Goal: Task Accomplishment & Management: Manage account settings

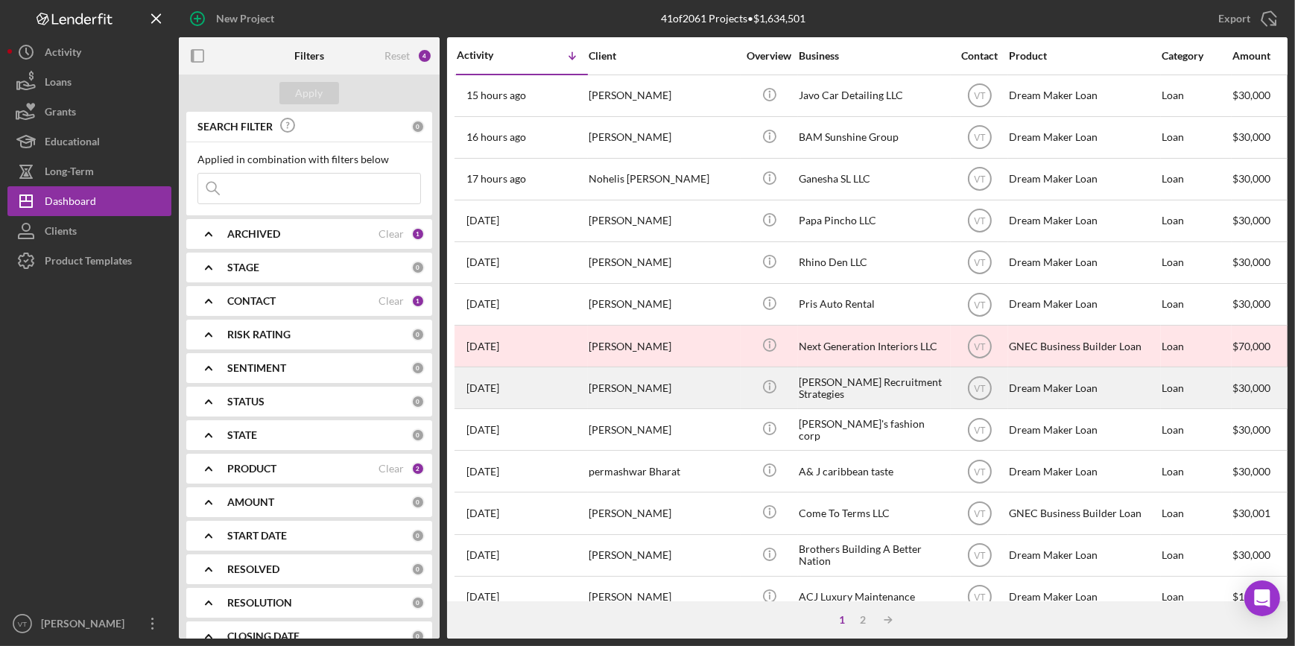
click at [671, 393] on div "[PERSON_NAME]" at bounding box center [663, 387] width 149 height 39
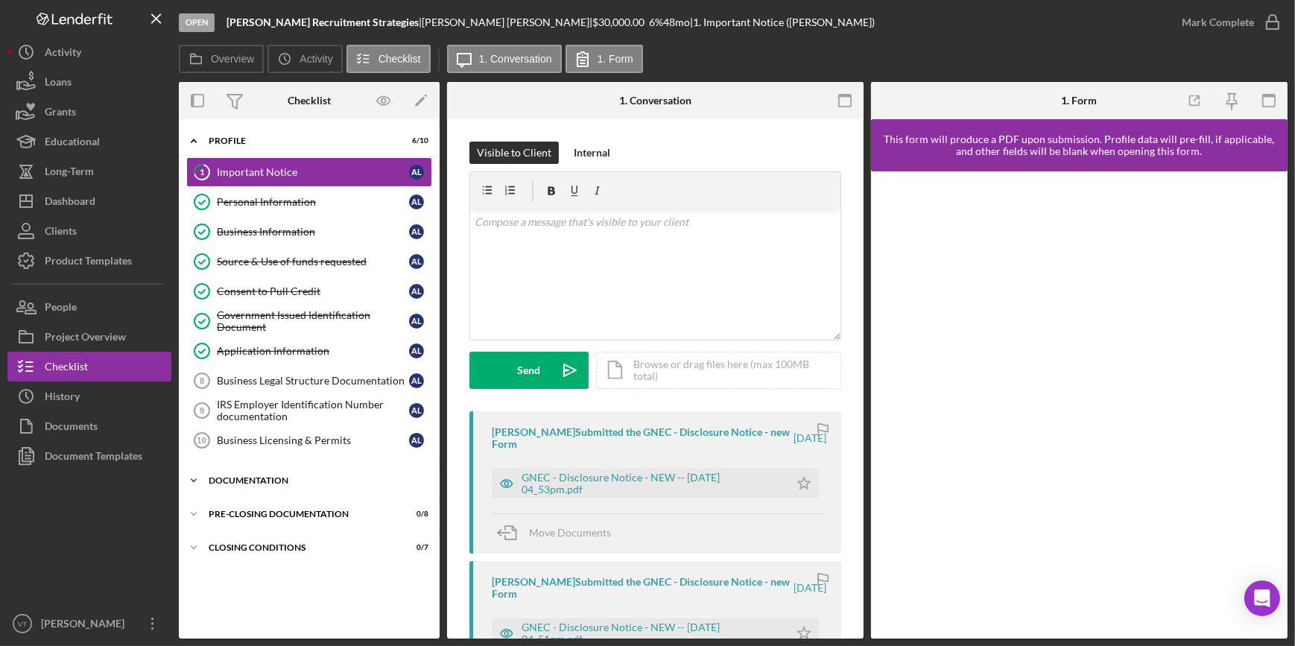
click at [203, 472] on icon "Icon/Expander" at bounding box center [194, 481] width 30 height 30
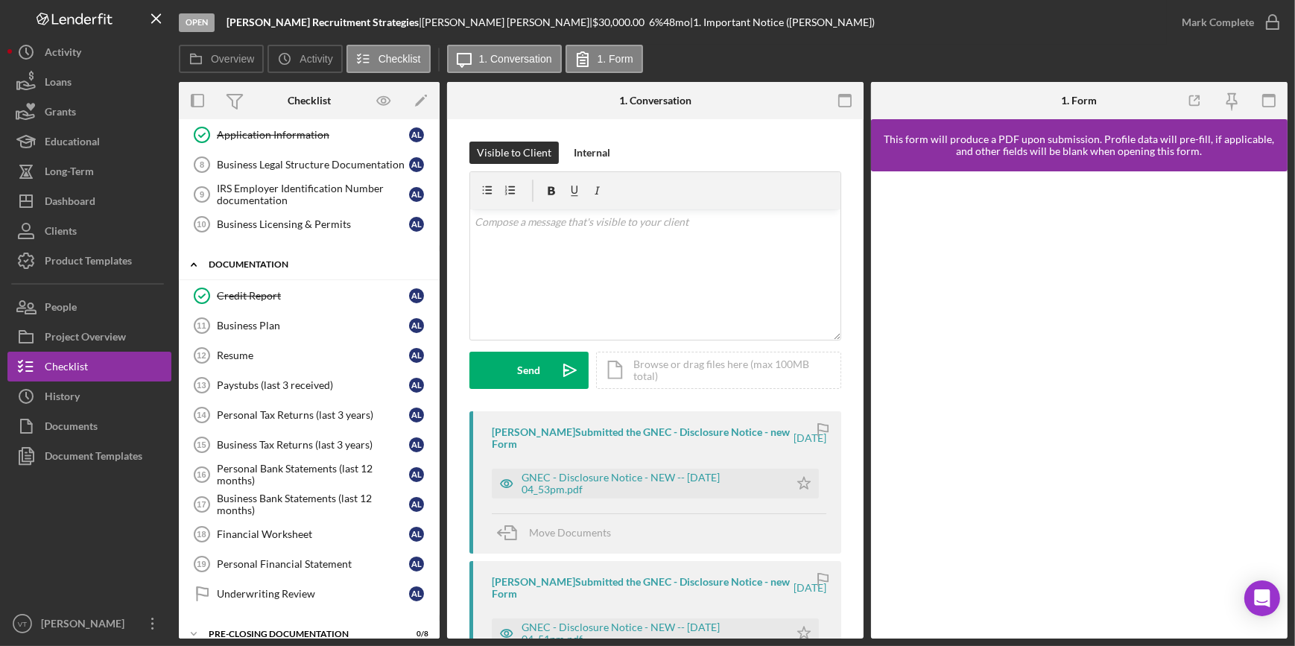
scroll to position [265, 0]
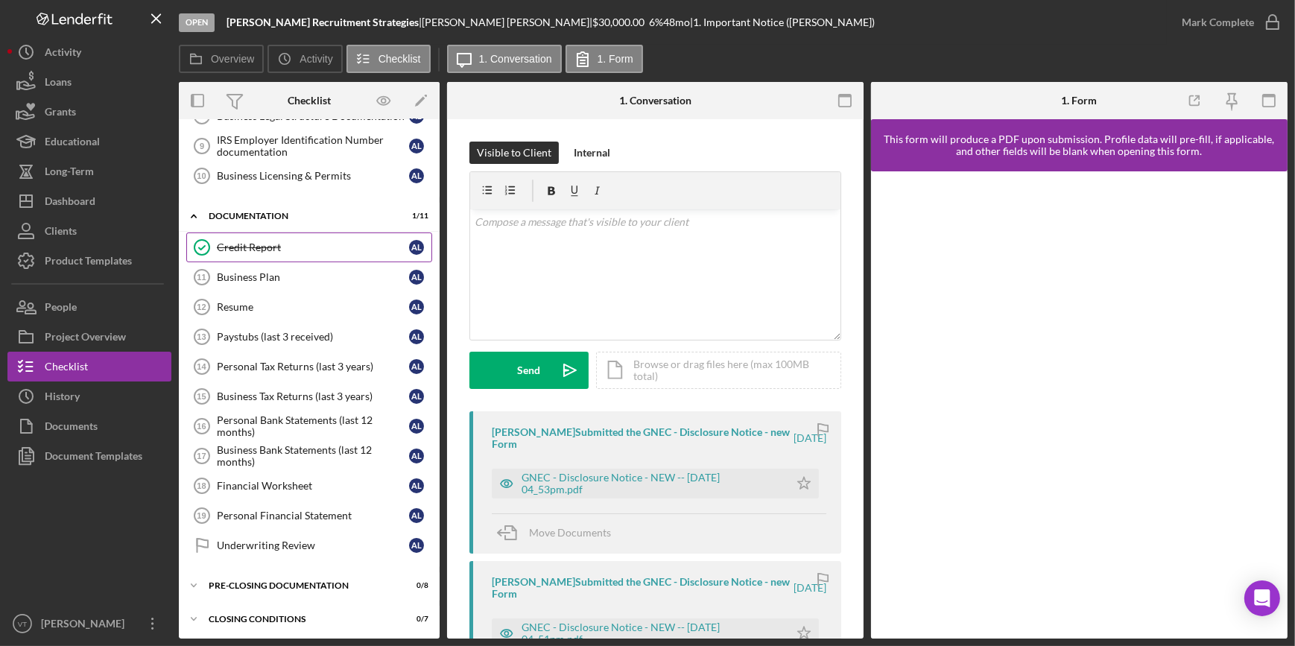
click at [267, 244] on div "Credit Report" at bounding box center [313, 247] width 192 height 12
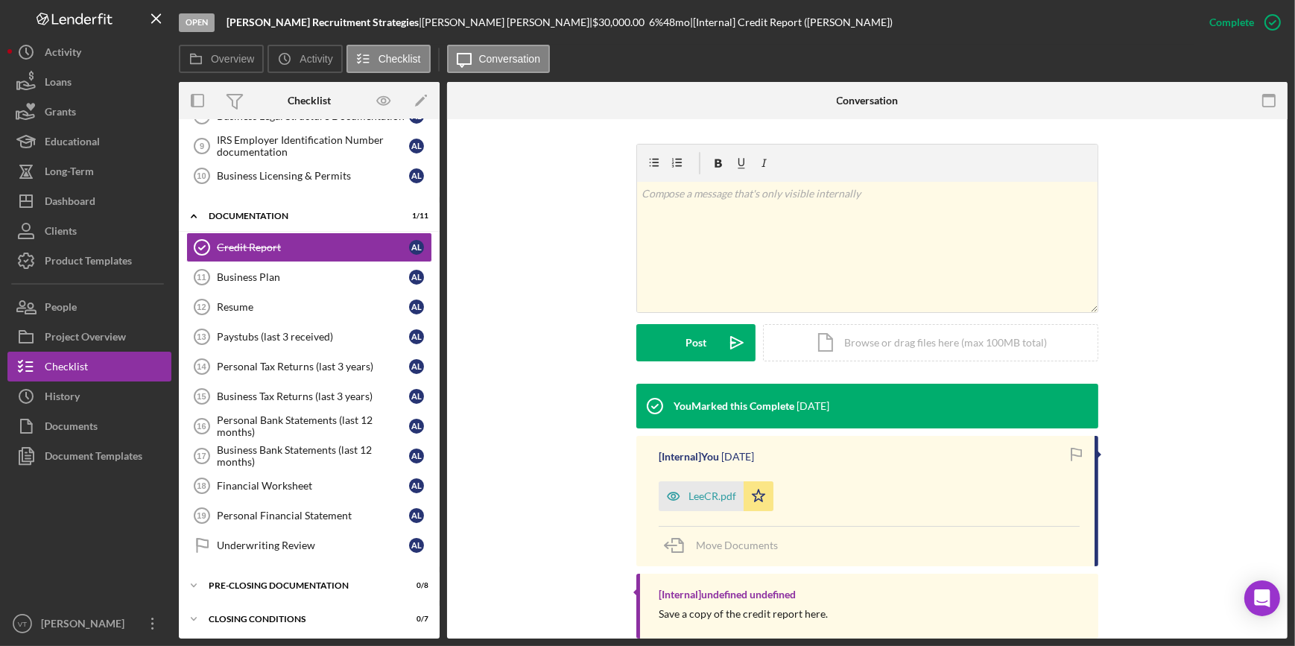
scroll to position [232, 0]
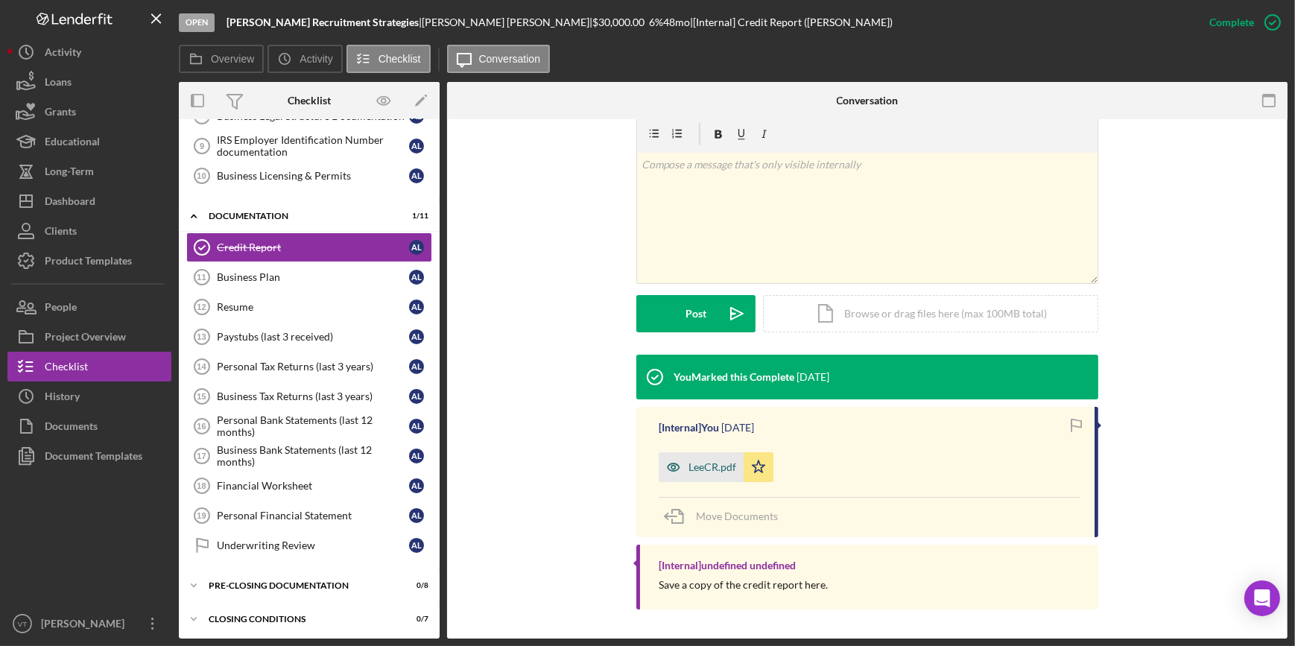
click at [694, 471] on div "LeeCR.pdf" at bounding box center [712, 467] width 48 height 12
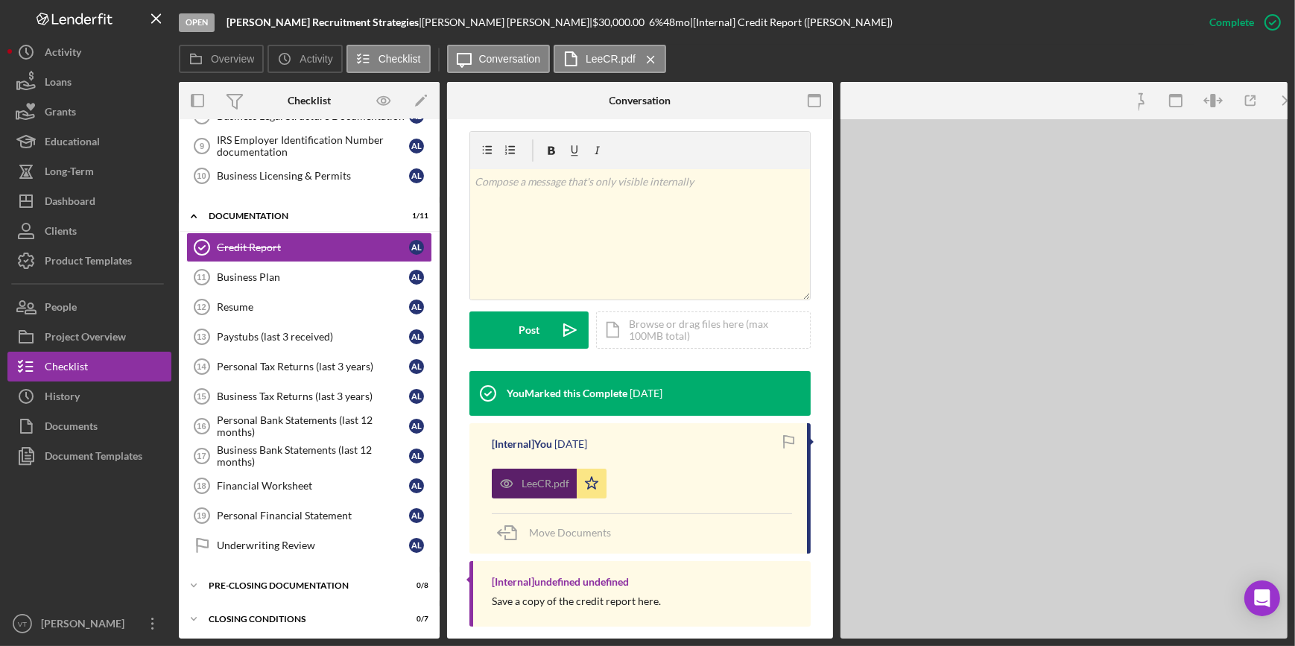
scroll to position [249, 0]
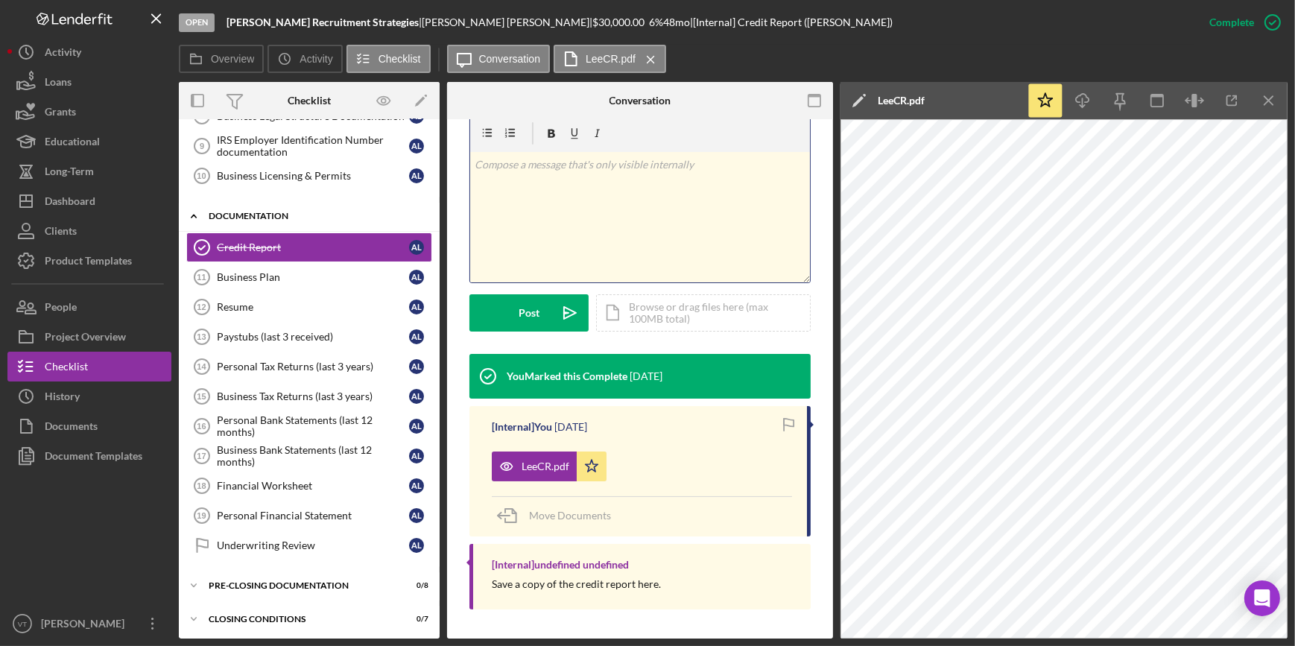
drag, startPoint x: 969, startPoint y: 104, endPoint x: 246, endPoint y: 224, distance: 732.6
click at [189, 230] on div "Overview Internal Workflow Stage Open Icon/Dropdown Arrow Archive (can unarchiv…" at bounding box center [733, 360] width 1109 height 557
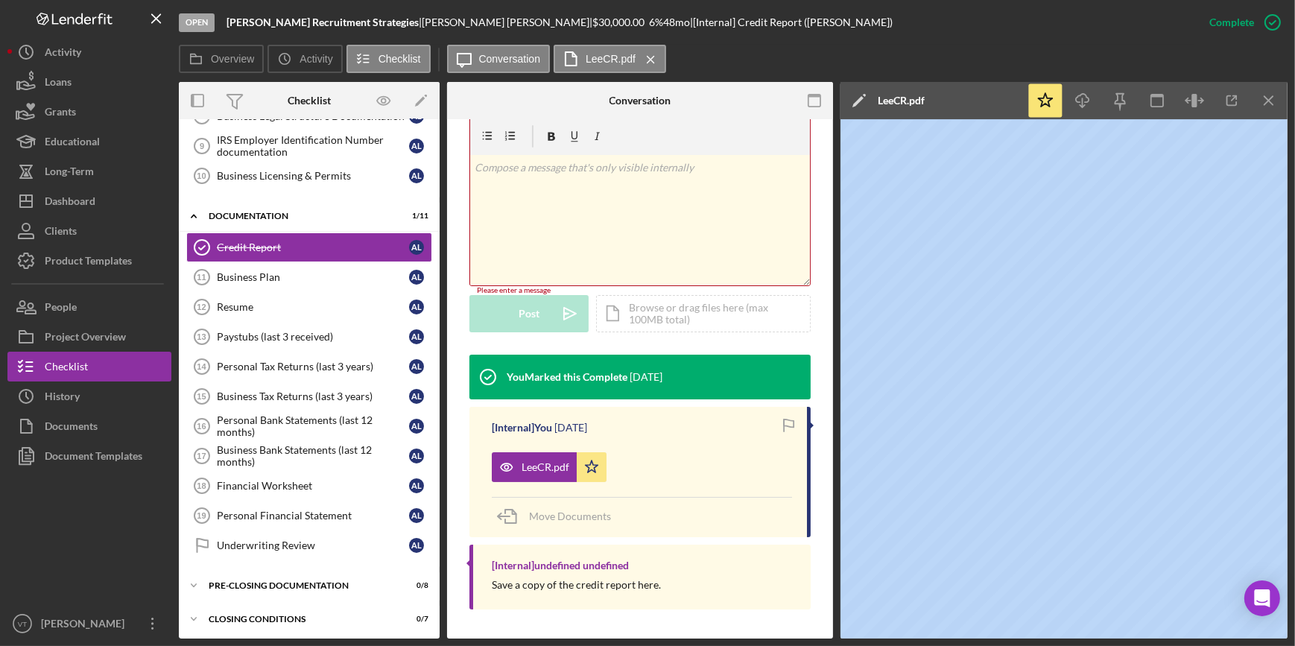
drag, startPoint x: 1000, startPoint y: 101, endPoint x: 949, endPoint y: 96, distance: 50.9
click at [701, 106] on div "Icon/Edit LeeCR.pdf" at bounding box center [933, 100] width 186 height 37
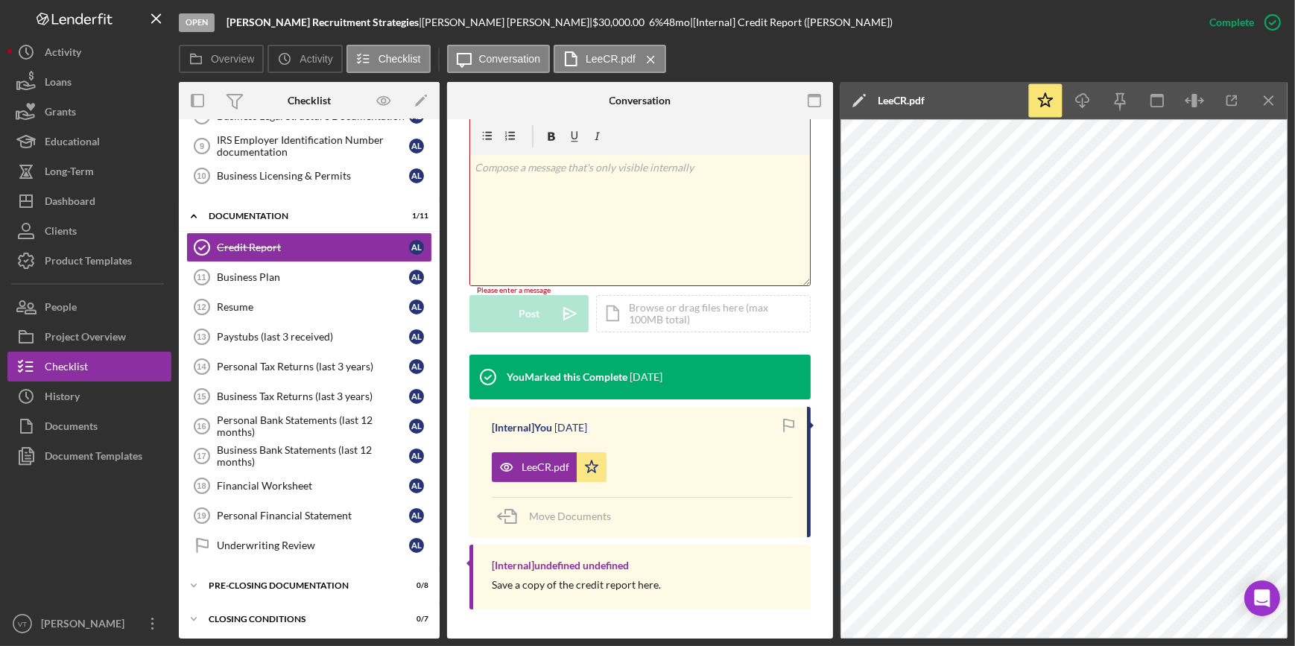
click at [630, 341] on div "v Color teal Color pink Remove color Add row above Add row below Add column bef…" at bounding box center [639, 236] width 341 height 238
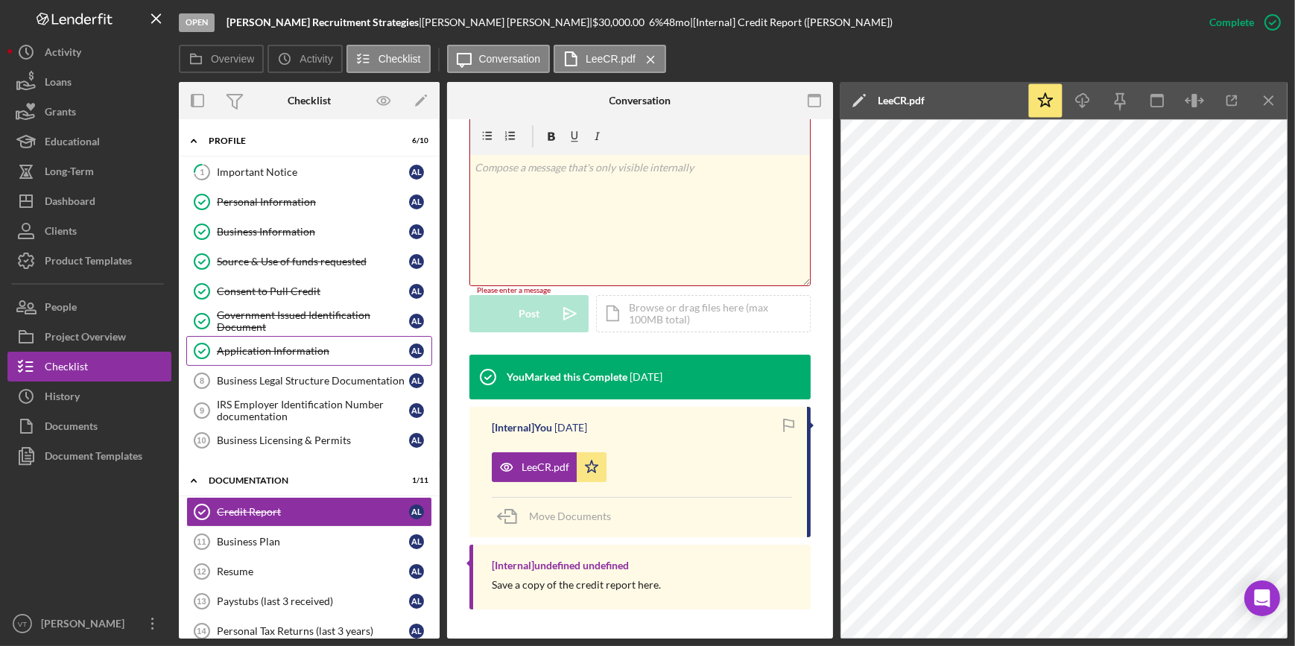
click at [288, 354] on div "Application Information" at bounding box center [313, 351] width 192 height 12
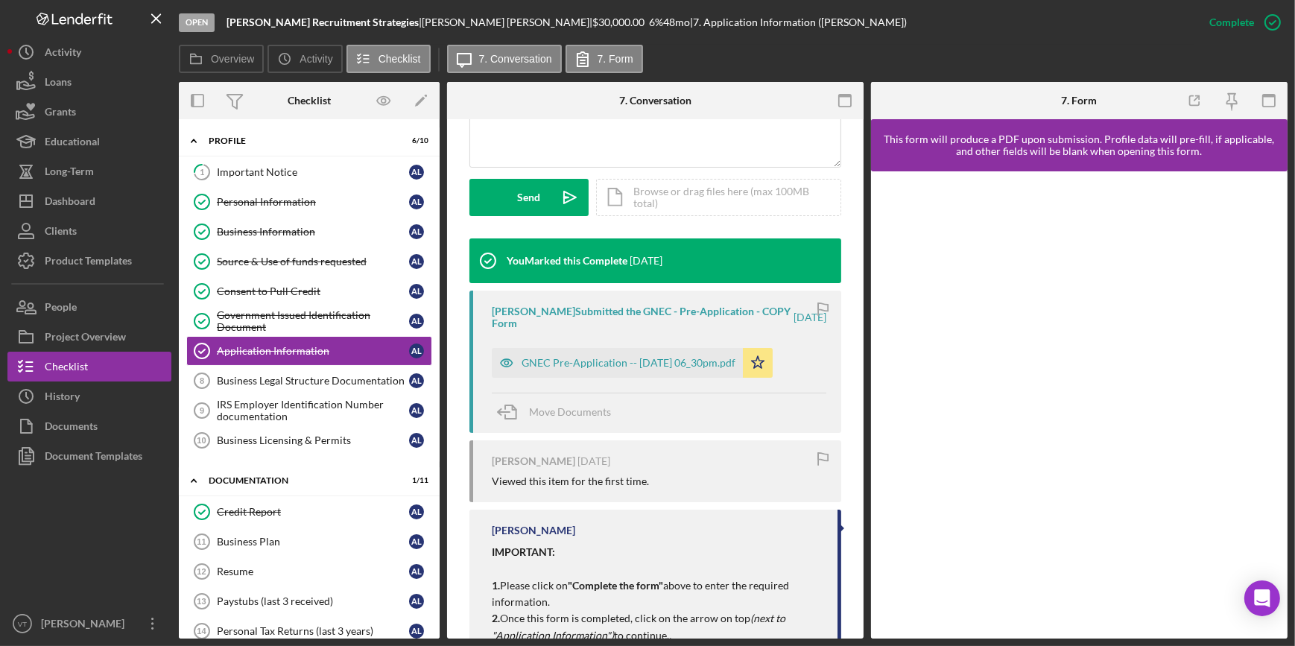
scroll to position [447, 0]
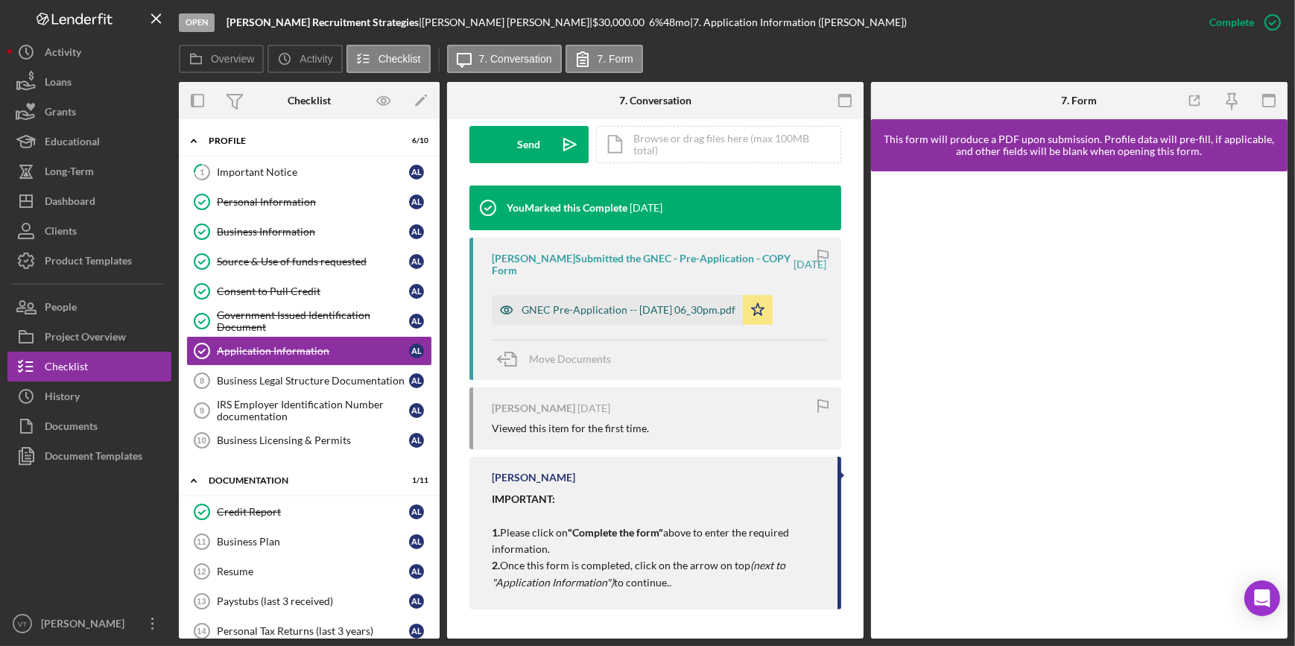
click at [612, 317] on div "GNEC Pre-Application -- 2025-08-20 06_30pm.pdf" at bounding box center [617, 310] width 251 height 30
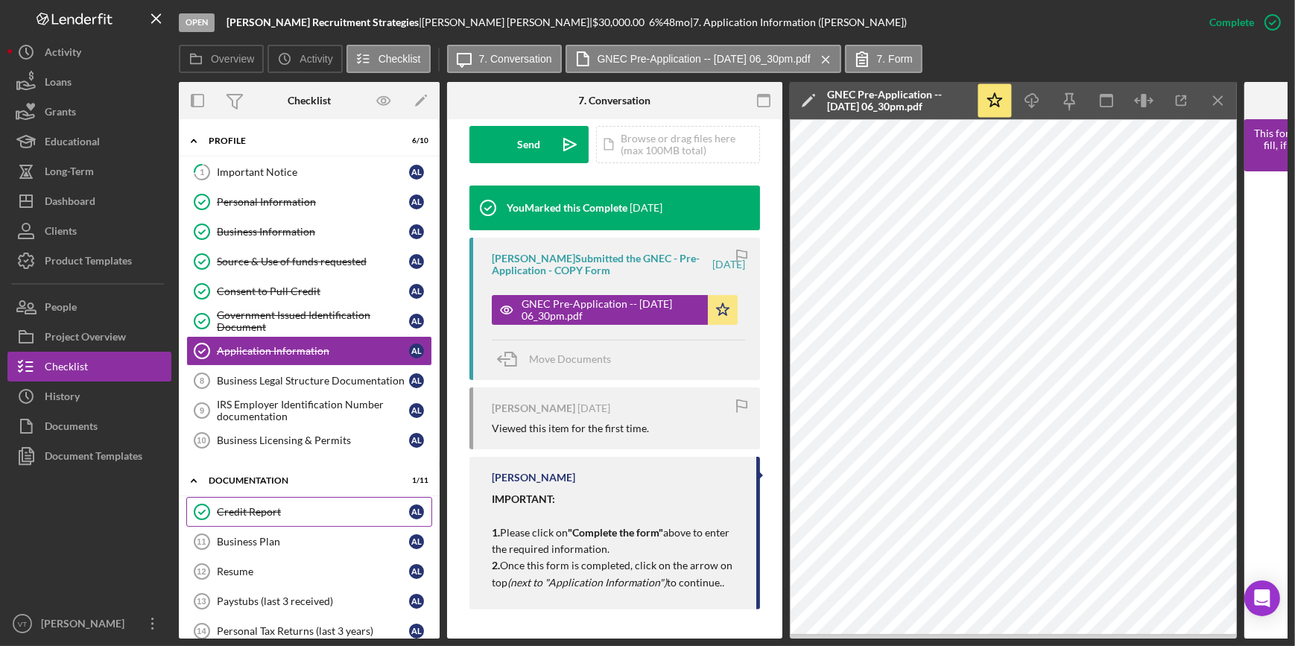
click at [224, 509] on div "Credit Report" at bounding box center [313, 512] width 192 height 12
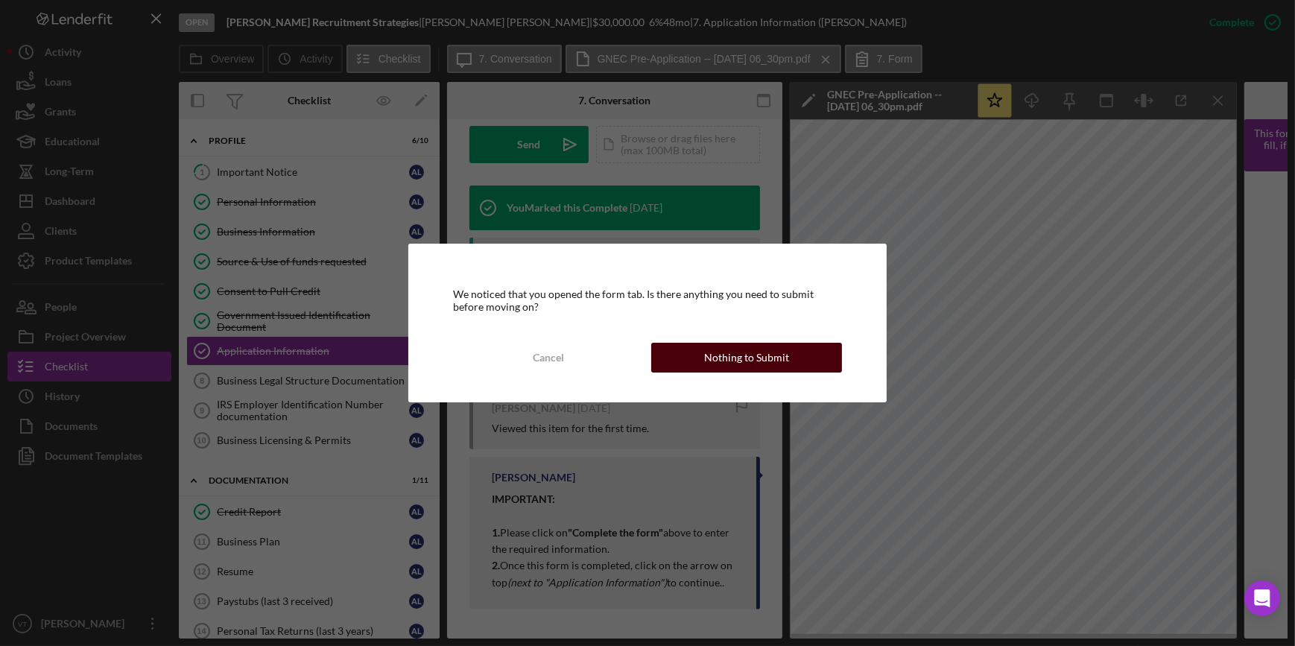
click at [696, 352] on button "Nothing to Submit" at bounding box center [746, 358] width 191 height 30
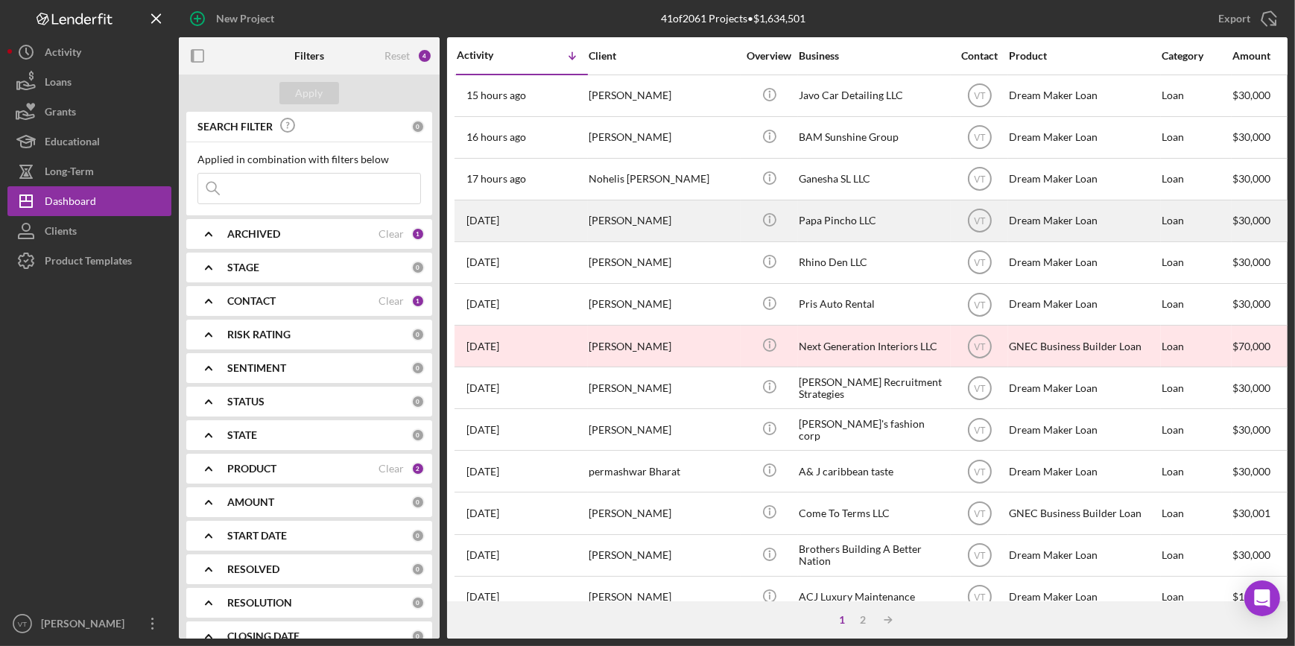
click at [611, 212] on div "[PERSON_NAME]" at bounding box center [663, 220] width 149 height 39
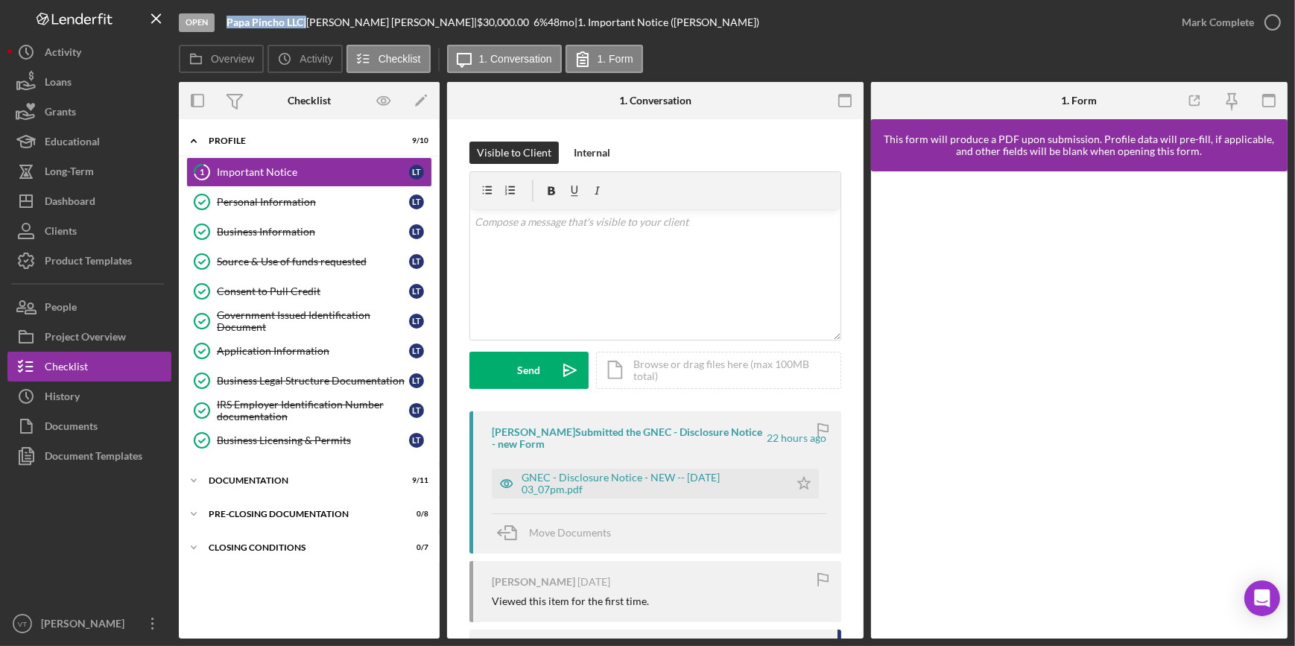
drag, startPoint x: 305, startPoint y: 22, endPoint x: 208, endPoint y: 22, distance: 97.6
click at [208, 22] on div "Open Papa Pincho LLC | Leonel Tejera | $30,000.00 6 % 48 mo | 1. Important Noti…" at bounding box center [673, 22] width 988 height 45
copy div "Papa Pincho LLC"
click at [201, 476] on icon "Icon/Expander" at bounding box center [194, 481] width 30 height 30
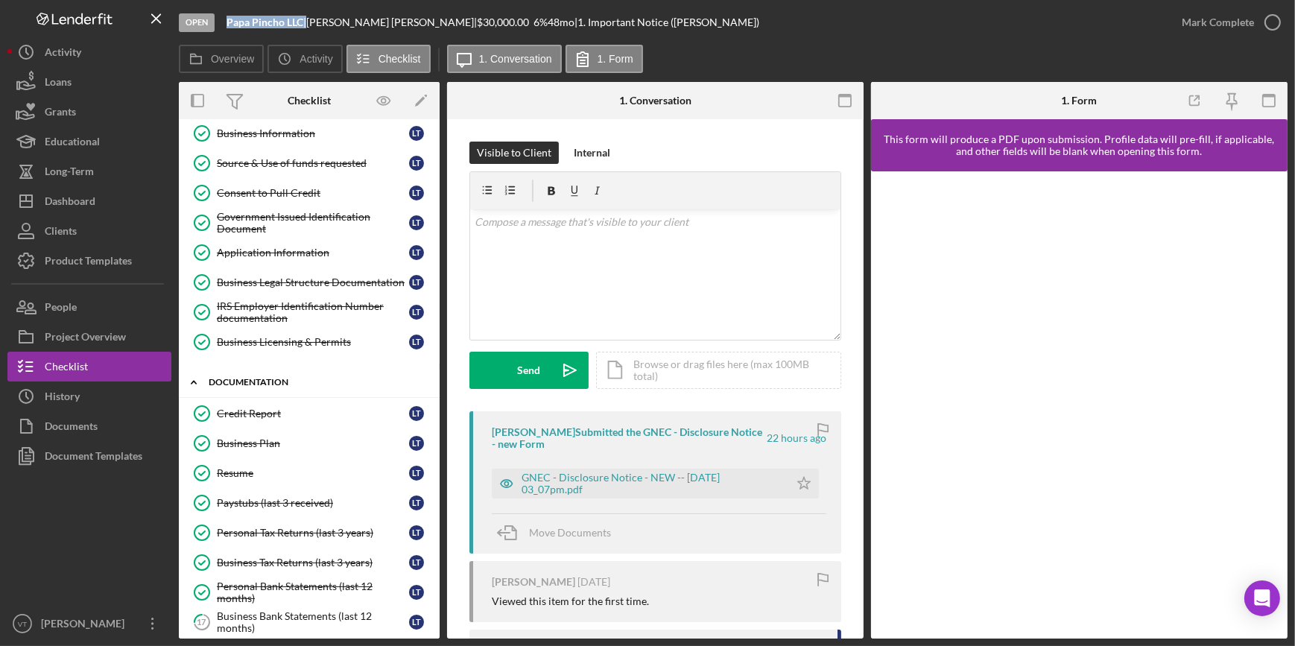
scroll to position [265, 0]
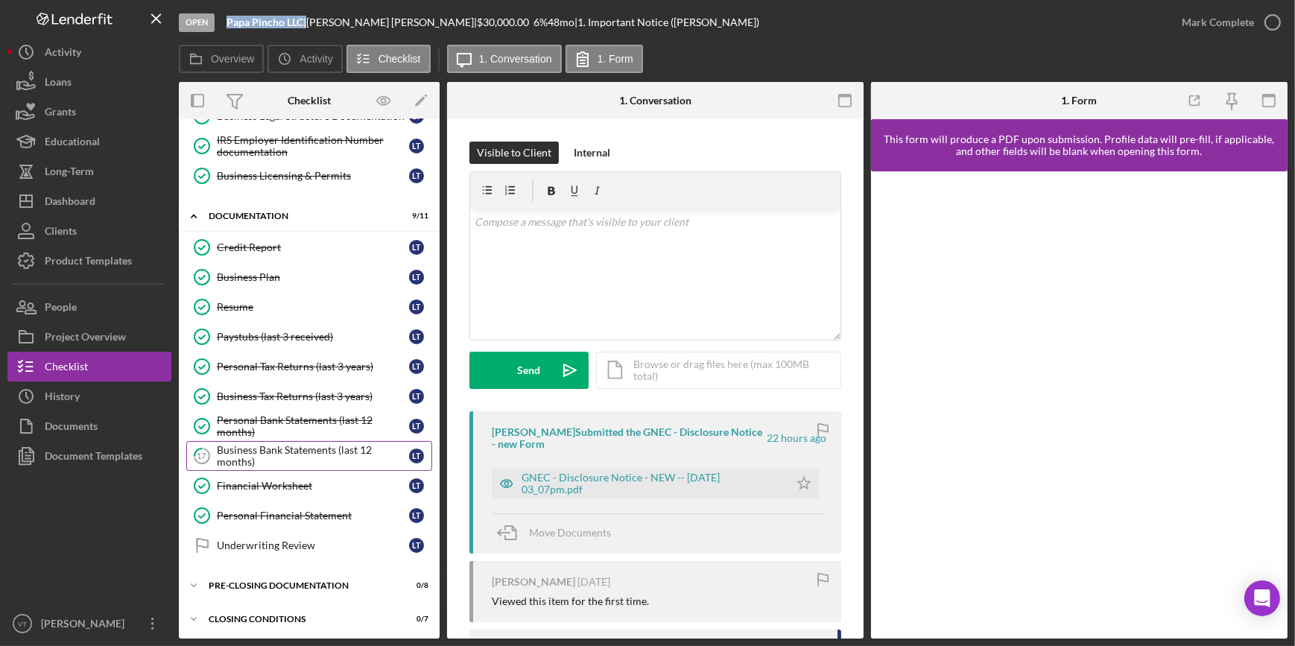
click at [320, 455] on div "Business Bank Statements (last 12 months)" at bounding box center [313, 456] width 192 height 24
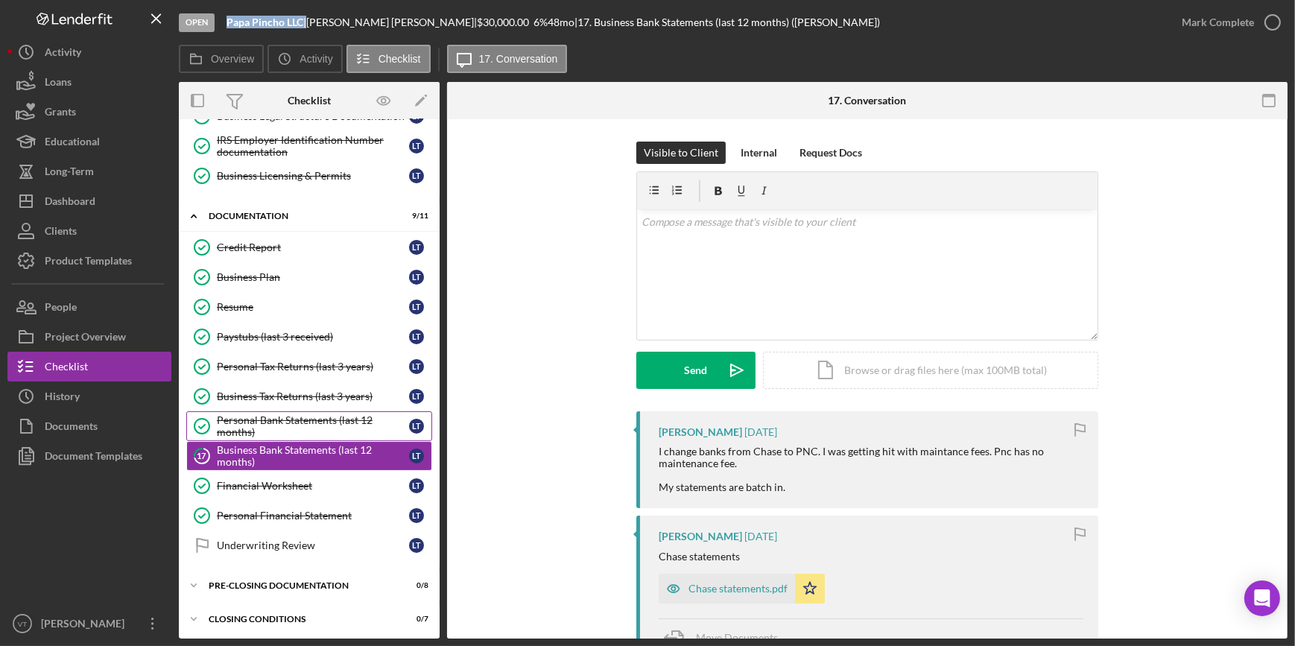
click at [291, 414] on div "Personal Bank Statements (last 12 months)" at bounding box center [313, 426] width 192 height 24
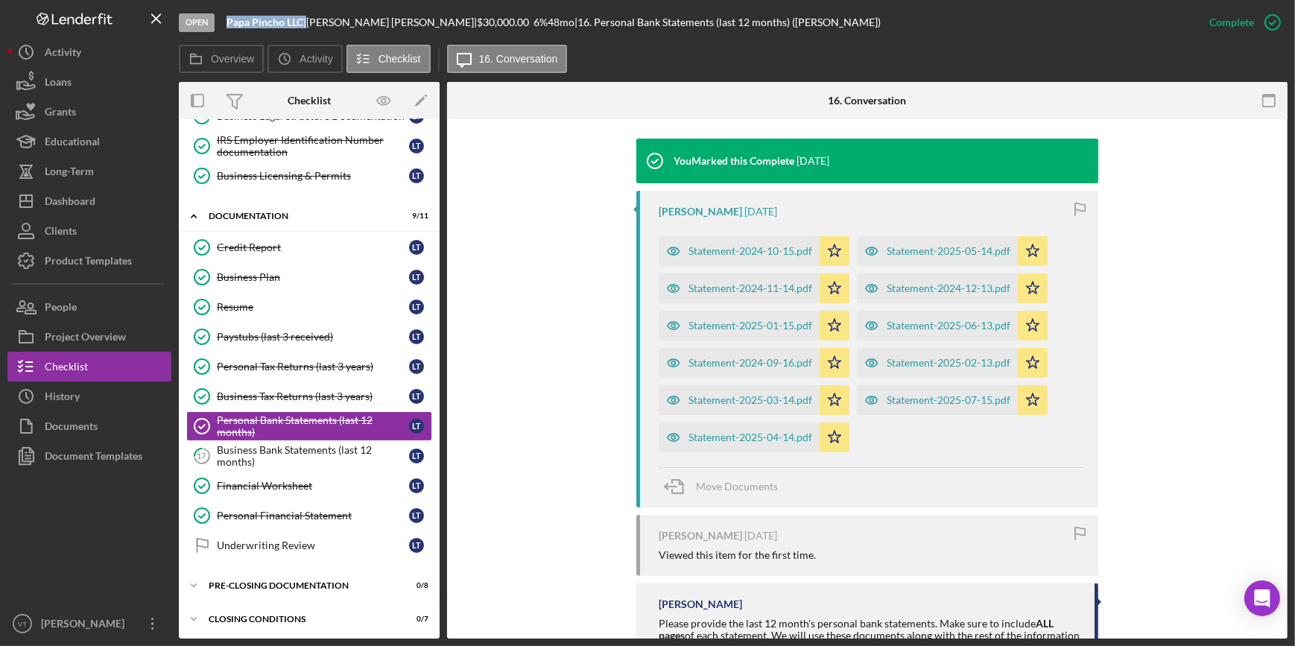
scroll to position [541, 0]
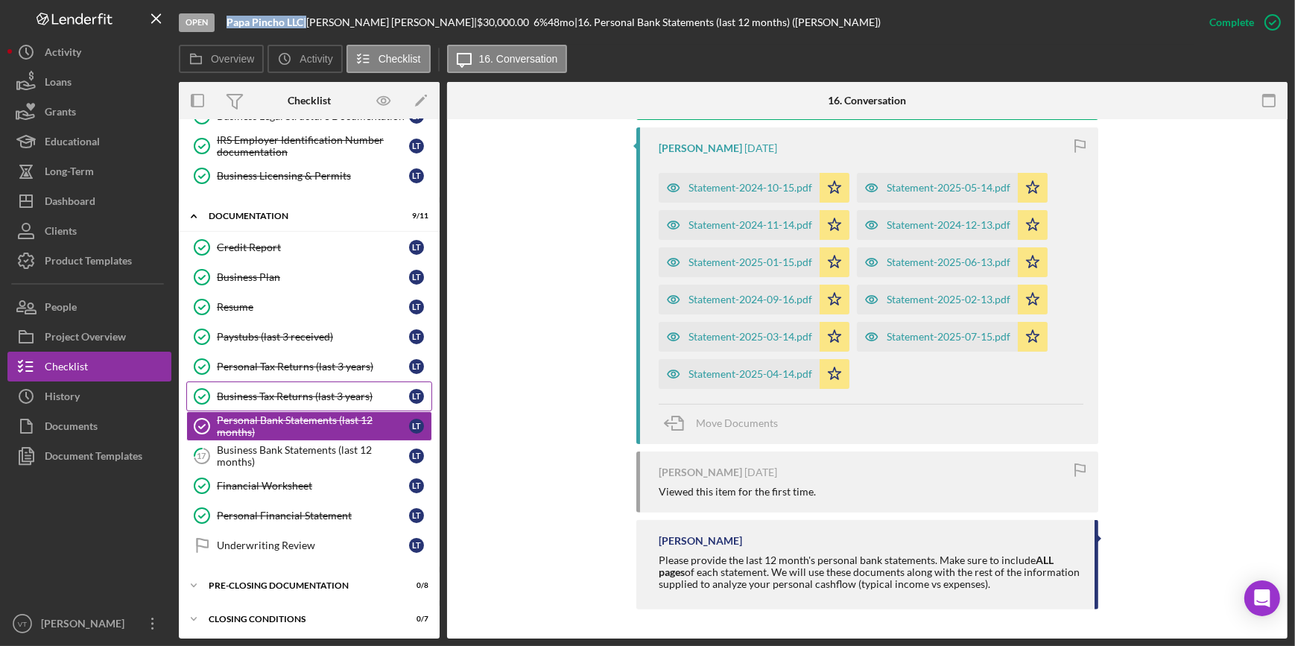
click at [218, 397] on div "Business Tax Returns (last 3 years)" at bounding box center [313, 396] width 192 height 12
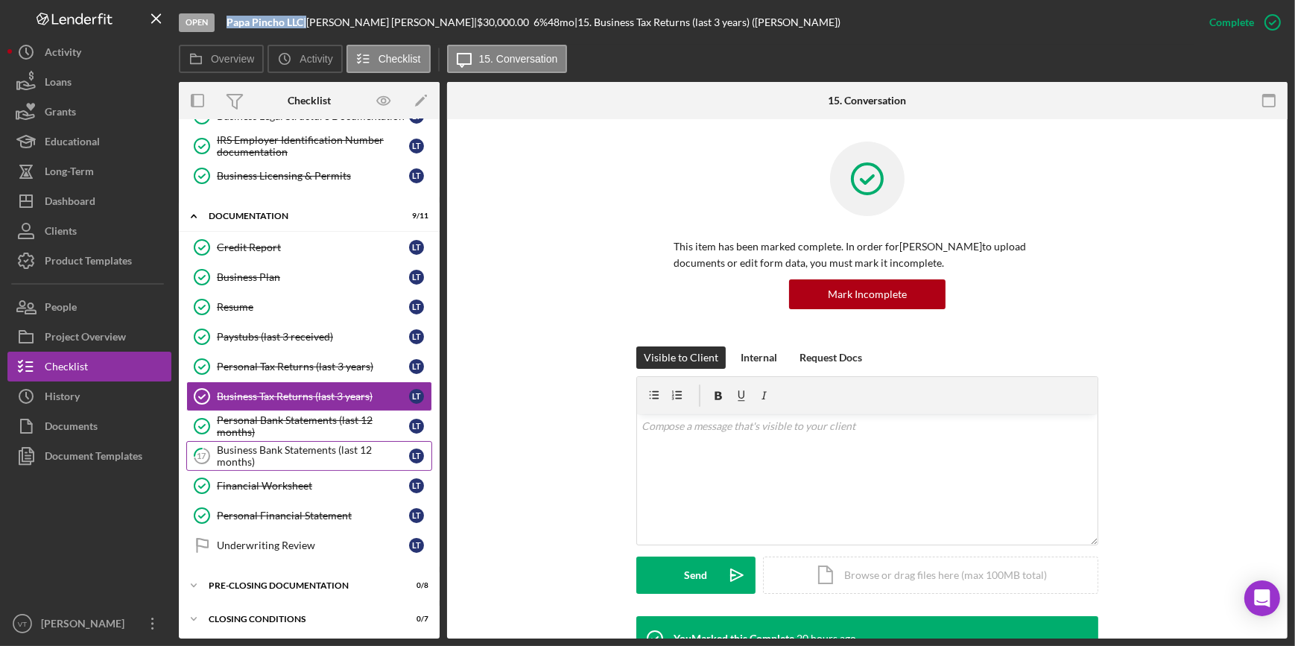
click at [291, 444] on div "Business Bank Statements (last 12 months)" at bounding box center [313, 456] width 192 height 24
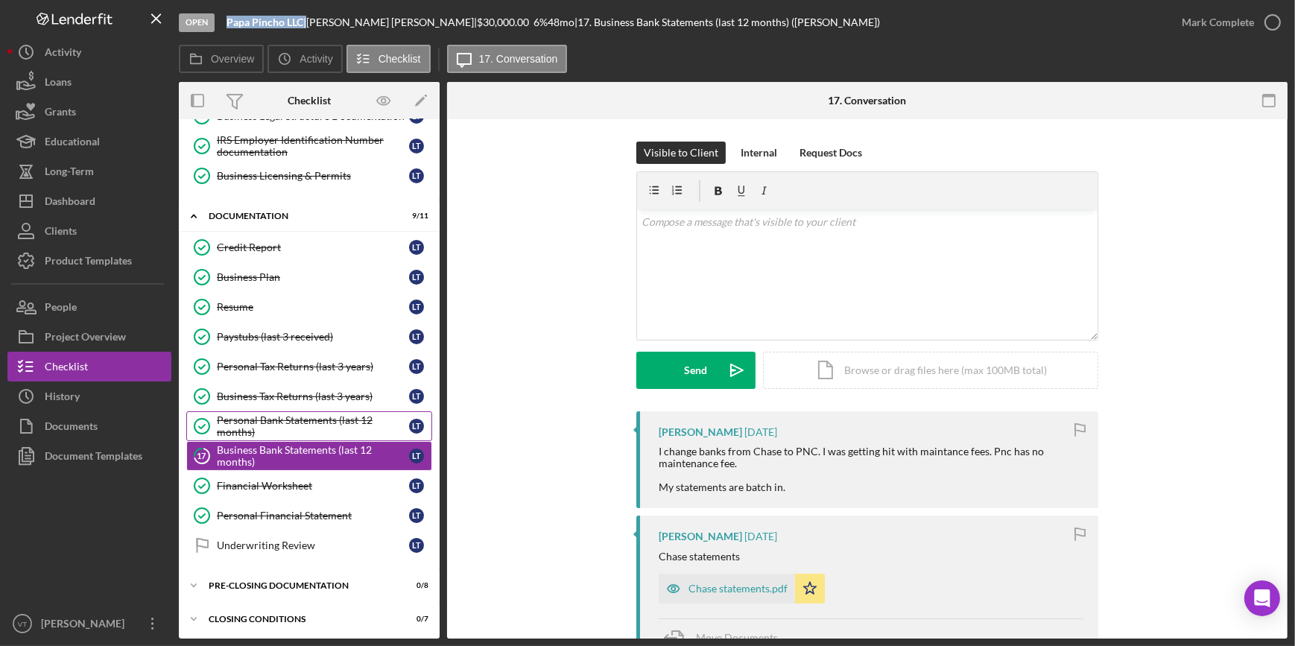
click at [265, 419] on div "Personal Bank Statements (last 12 months)" at bounding box center [313, 426] width 192 height 24
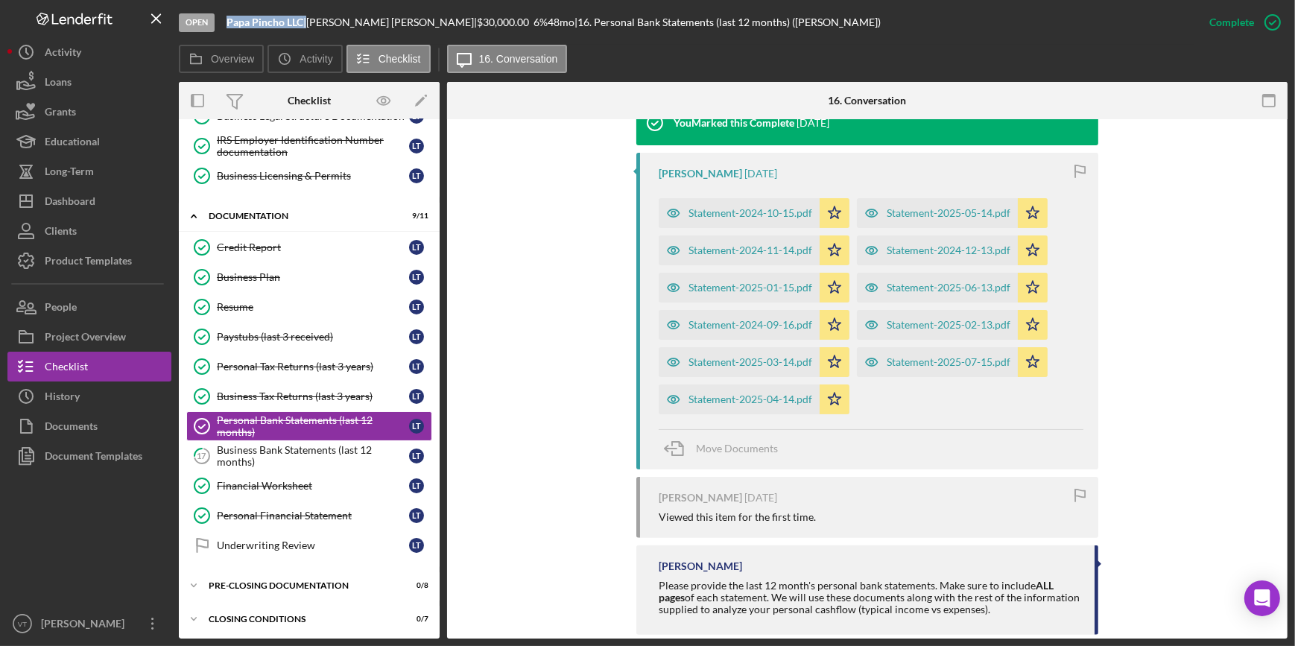
scroll to position [541, 0]
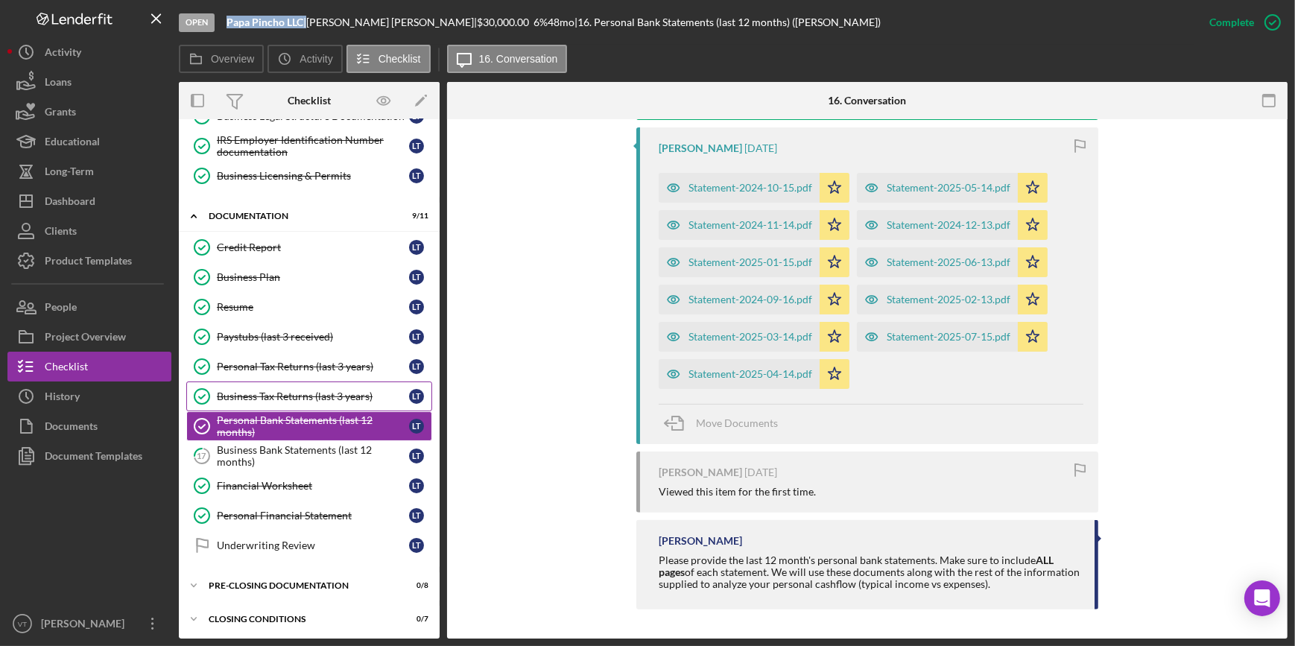
click at [300, 396] on div "Business Tax Returns (last 3 years)" at bounding box center [313, 396] width 192 height 12
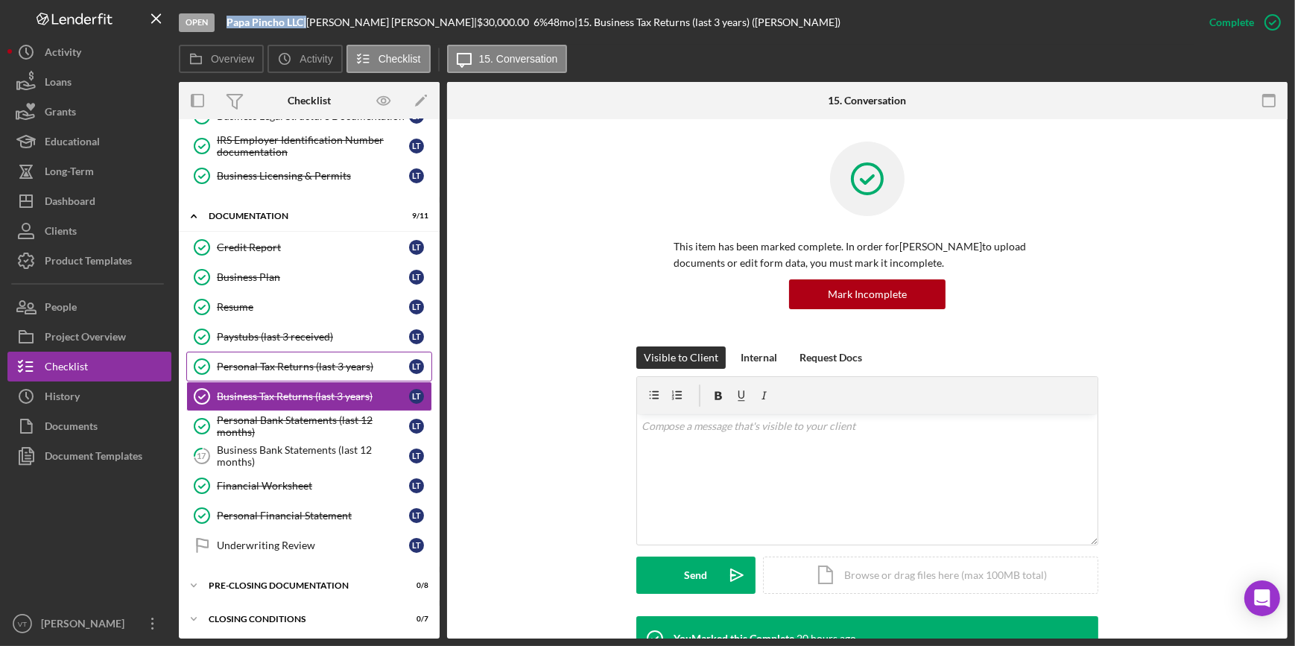
click at [278, 352] on link "Personal Tax Returns (last 3 years) Personal Tax Returns (last 3 years) L T" at bounding box center [309, 367] width 246 height 30
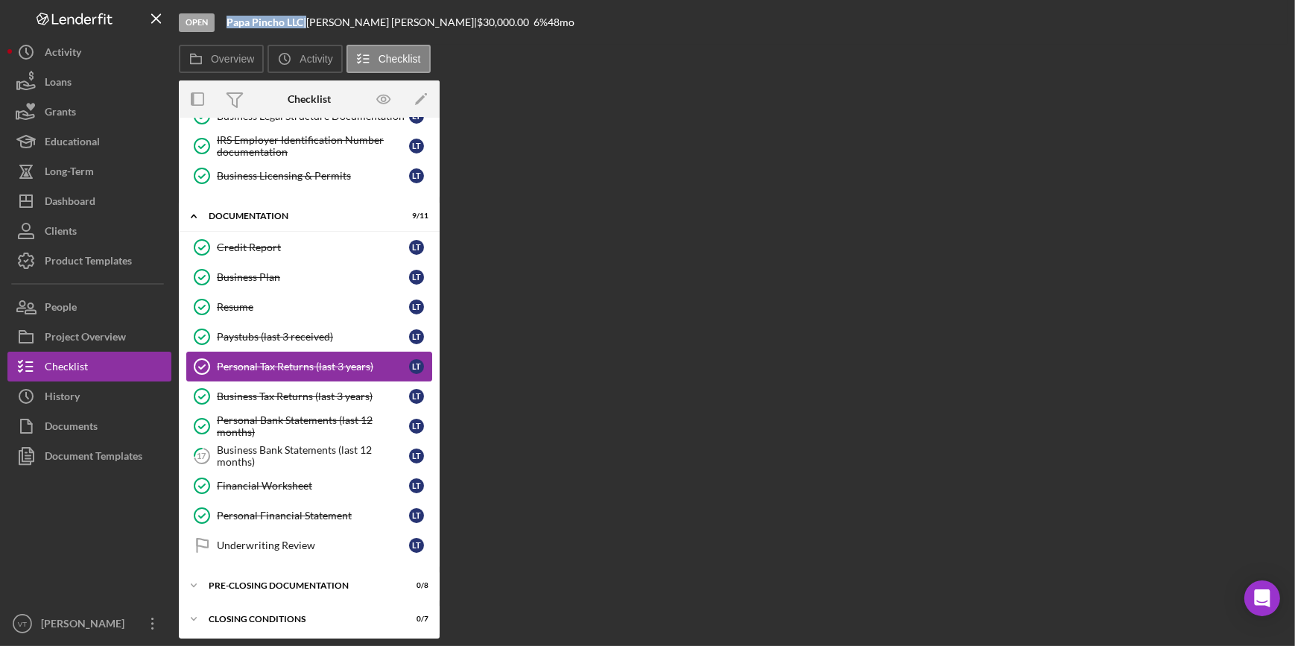
scroll to position [265, 0]
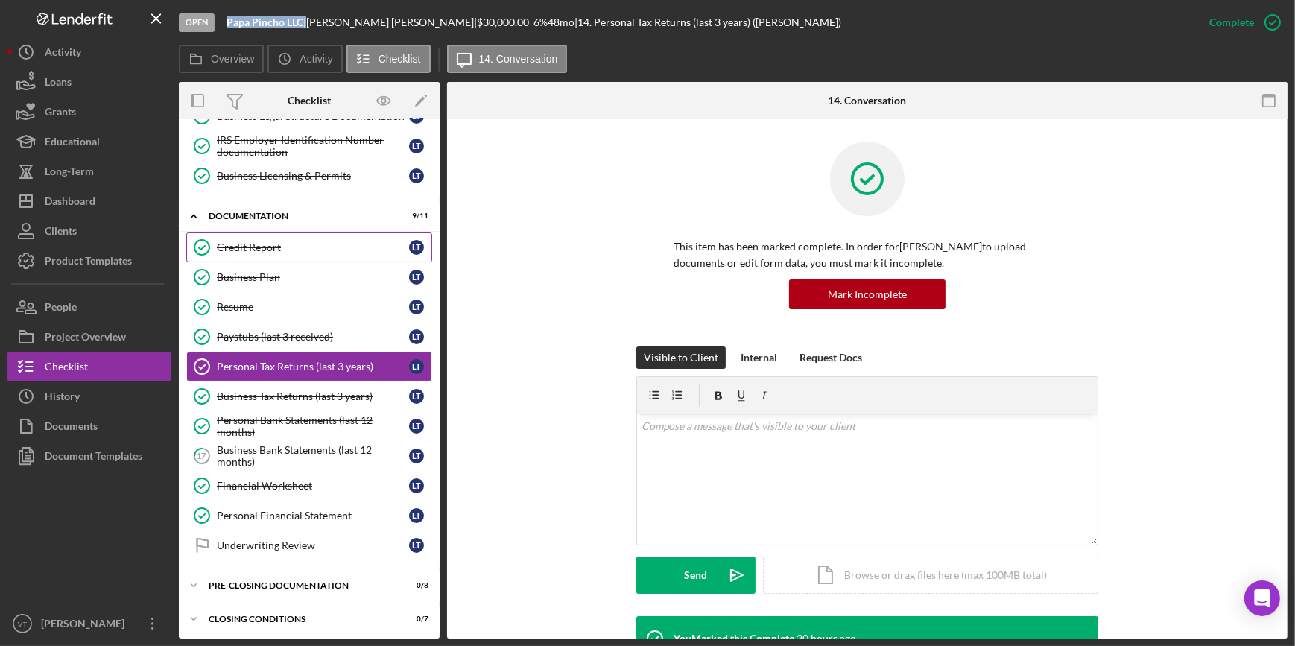
click at [250, 246] on div "Credit Report" at bounding box center [313, 247] width 192 height 12
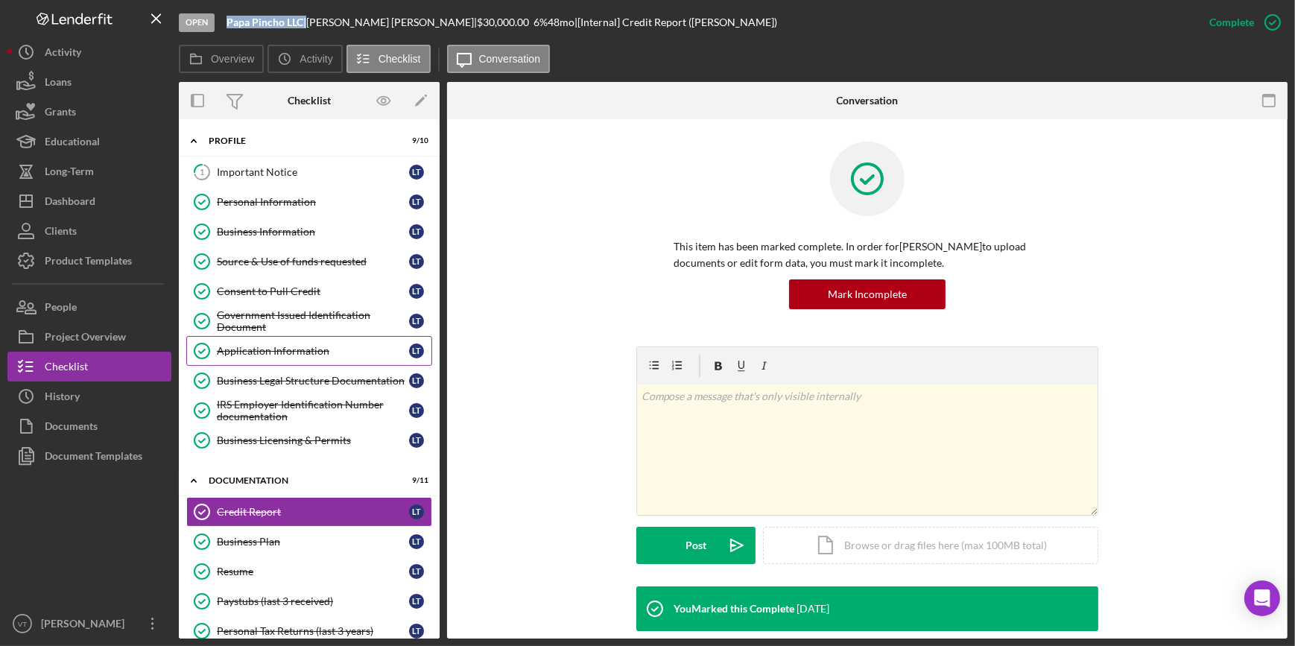
click at [307, 345] on div "Application Information" at bounding box center [313, 351] width 192 height 12
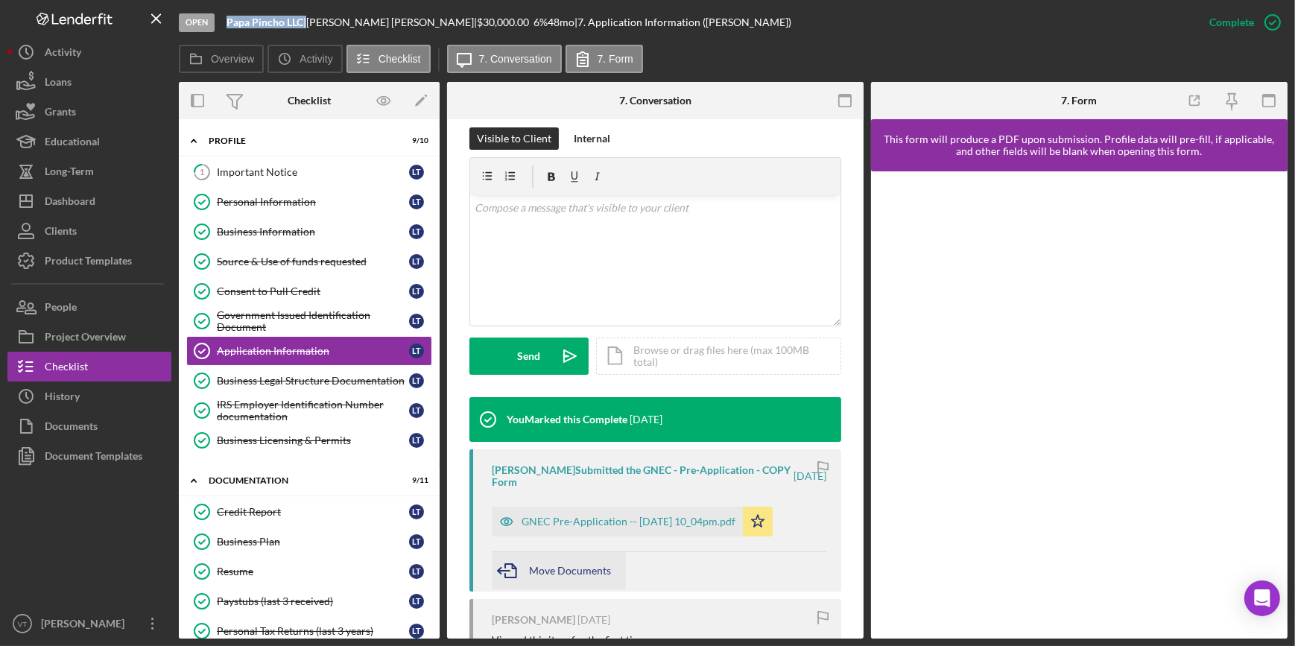
scroll to position [447, 0]
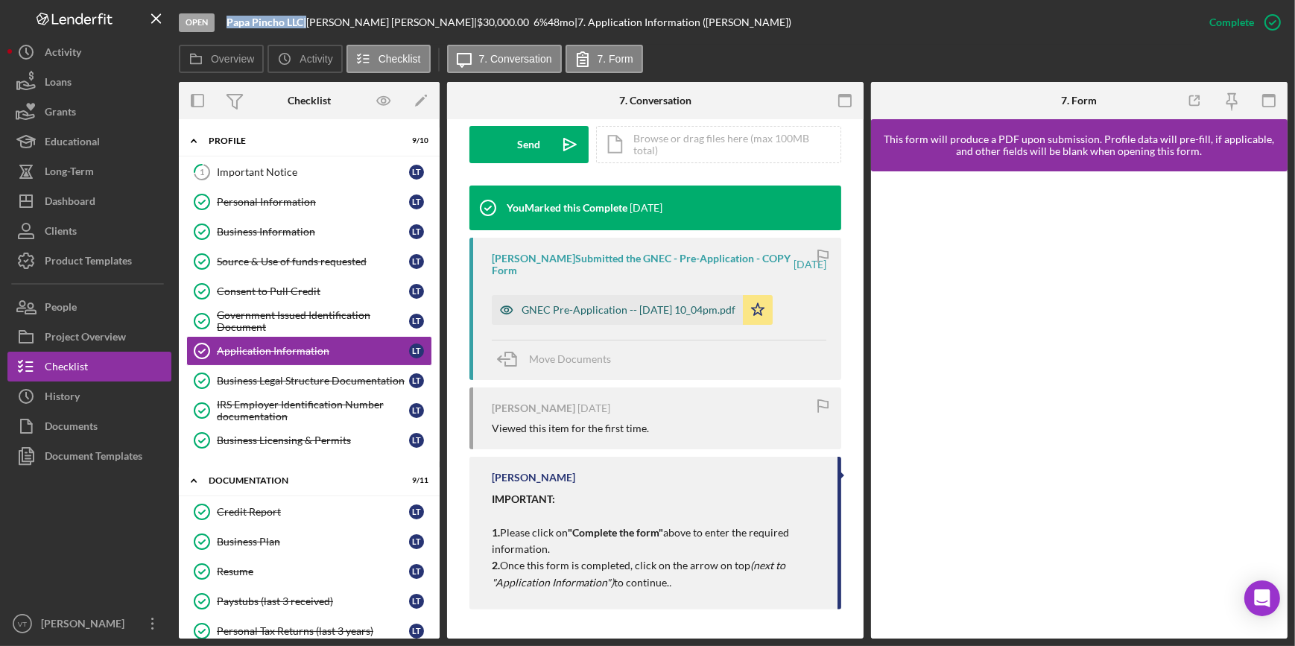
click at [566, 310] on div "GNEC Pre-Application -- 2025-08-10 10_04pm.pdf" at bounding box center [629, 310] width 214 height 12
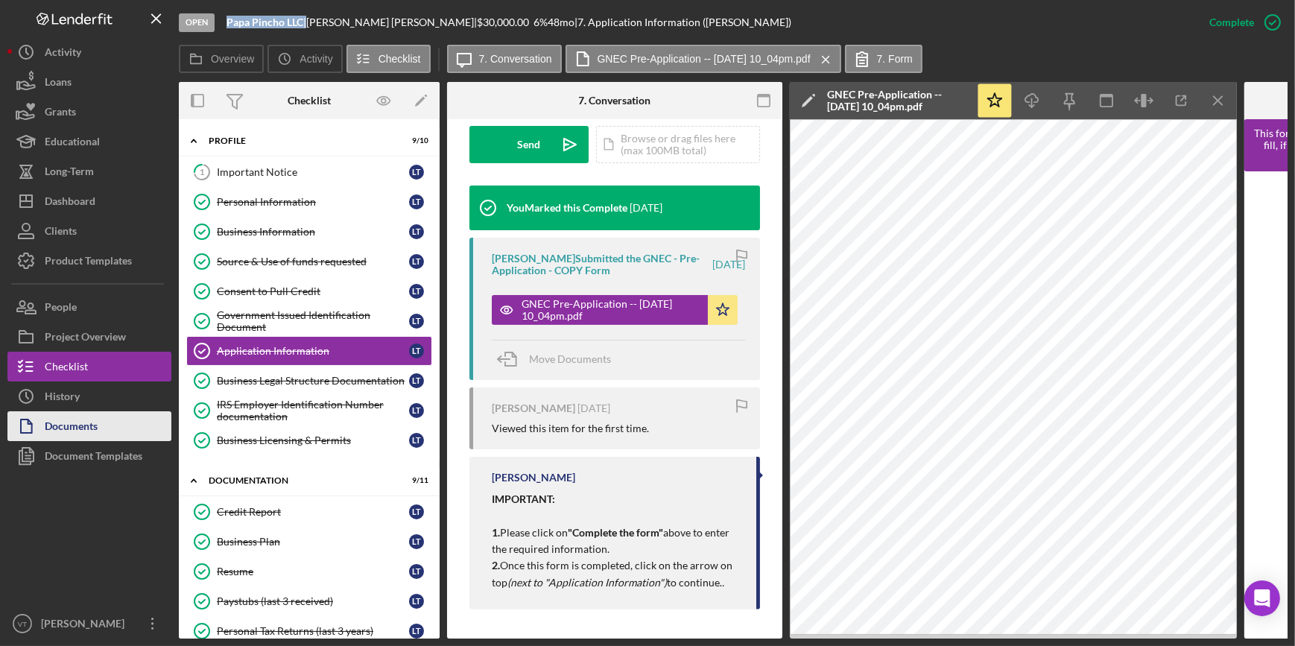
click at [94, 425] on div "Documents" at bounding box center [71, 428] width 53 height 34
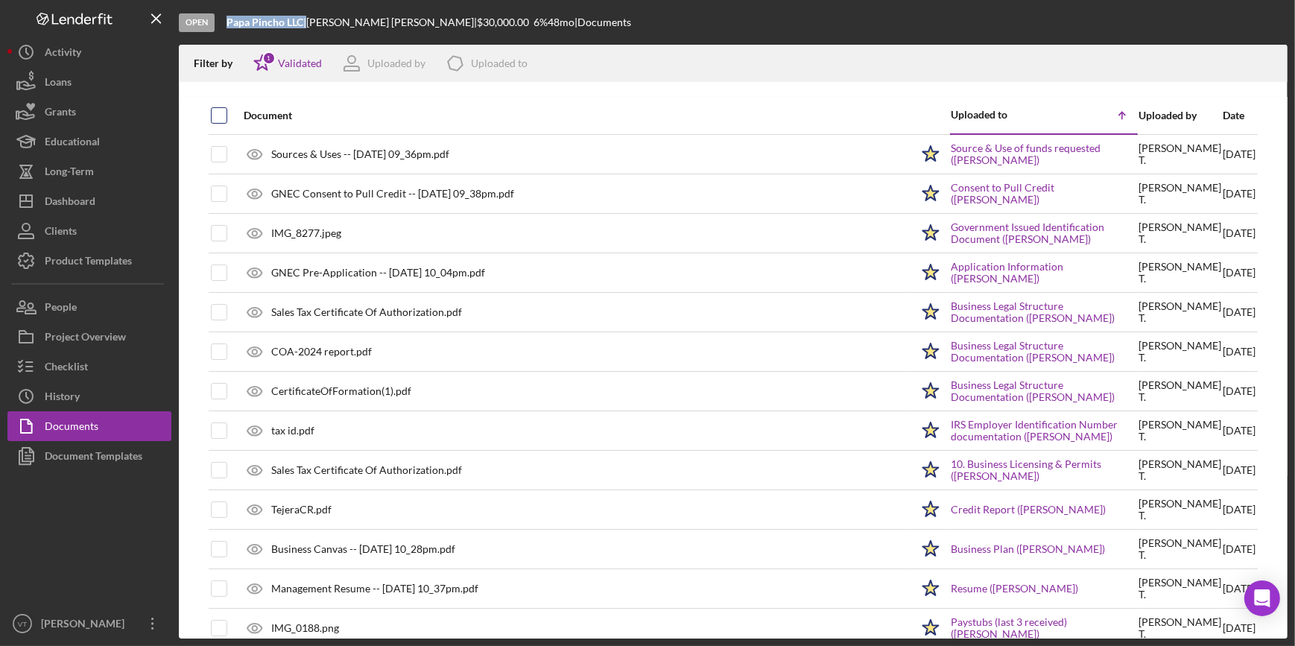
click at [214, 112] on input "checkbox" at bounding box center [219, 115] width 15 height 15
checkbox input "true"
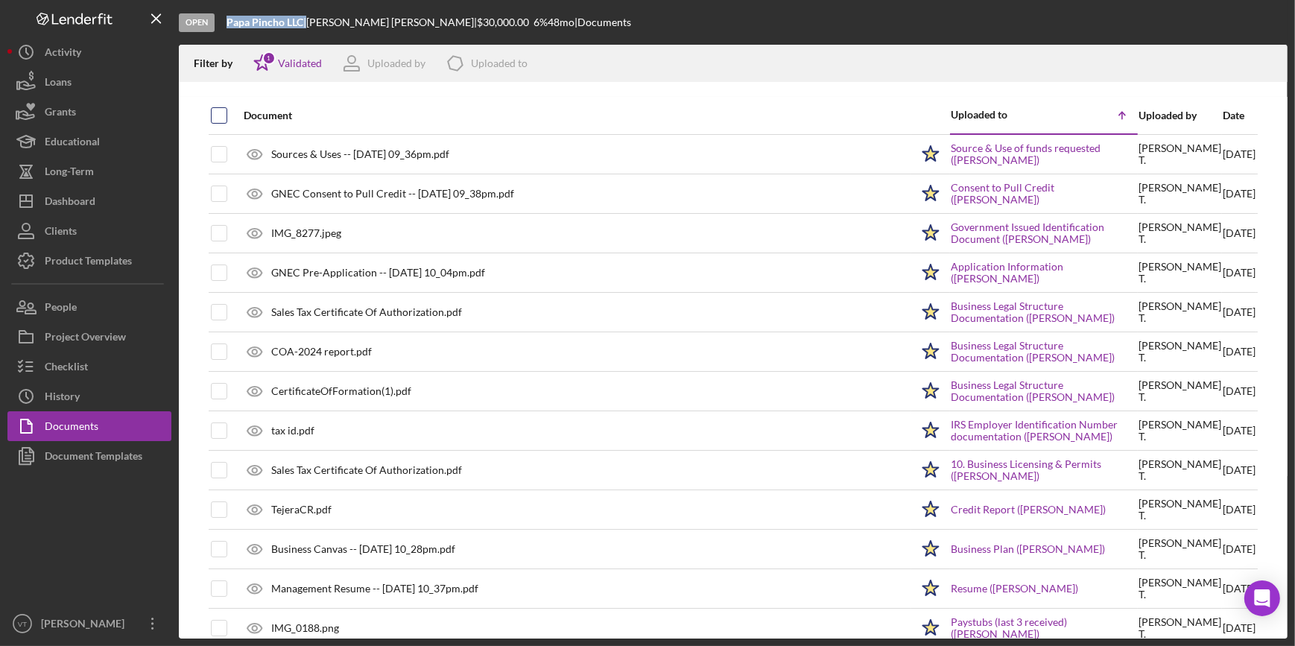
checkbox input "true"
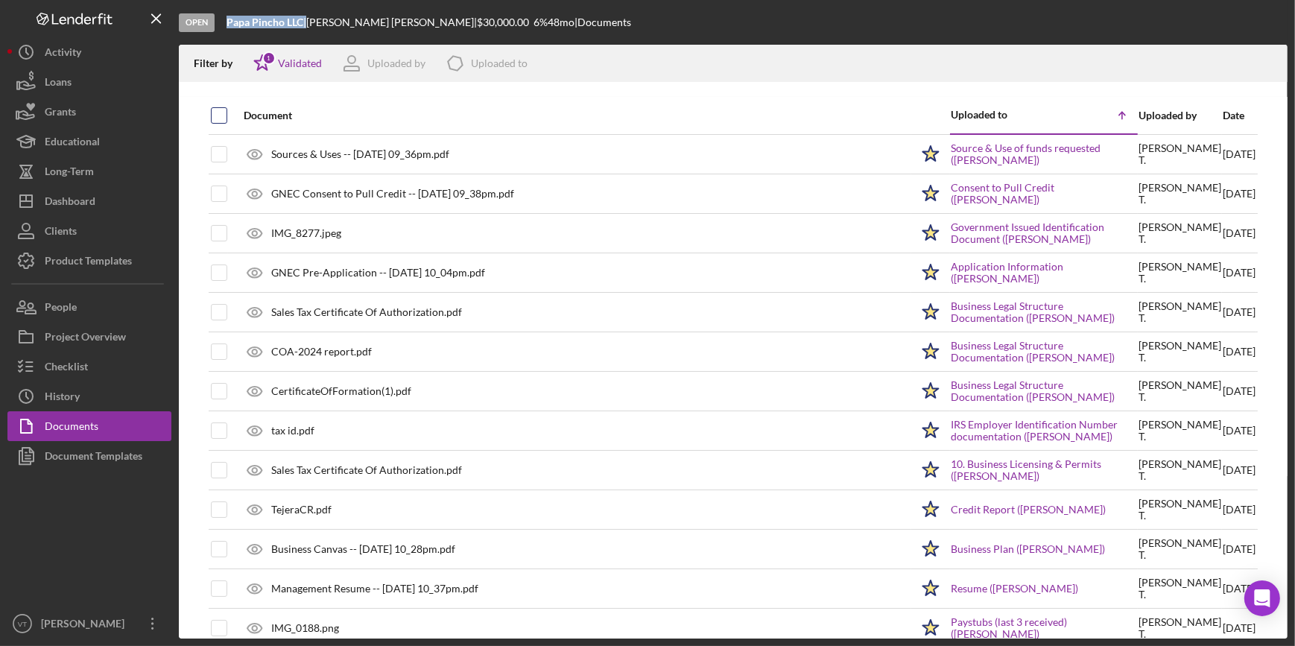
checkbox input "true"
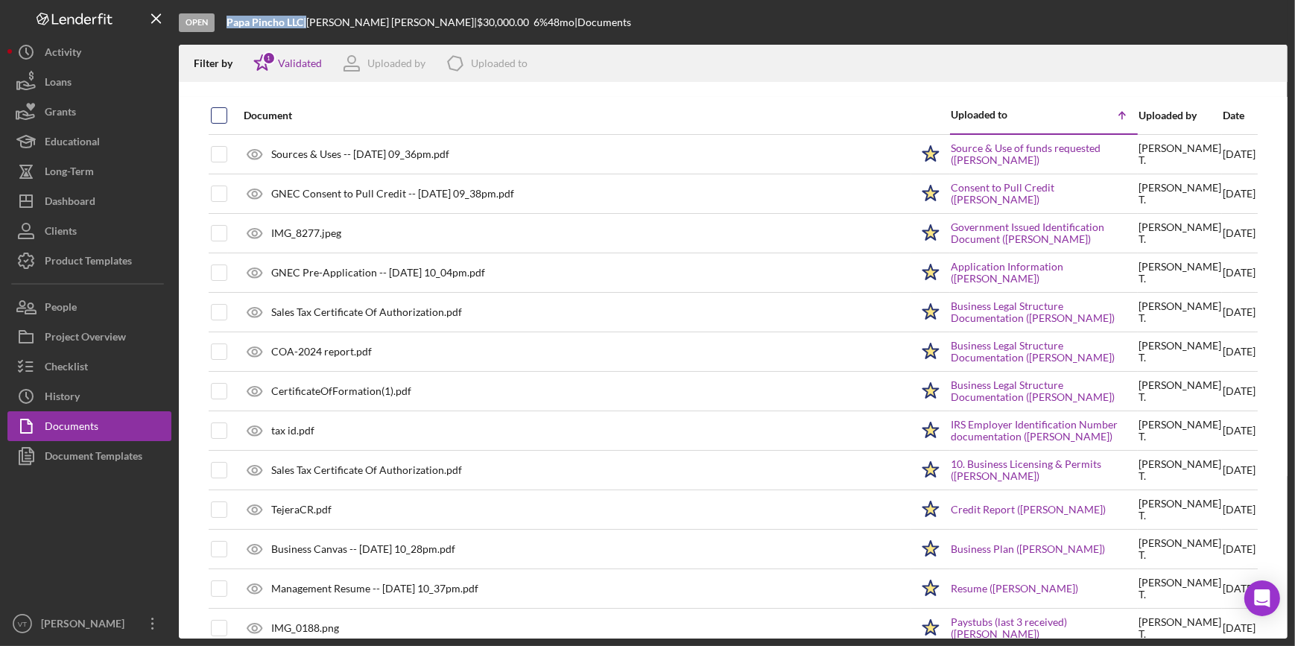
checkbox input "true"
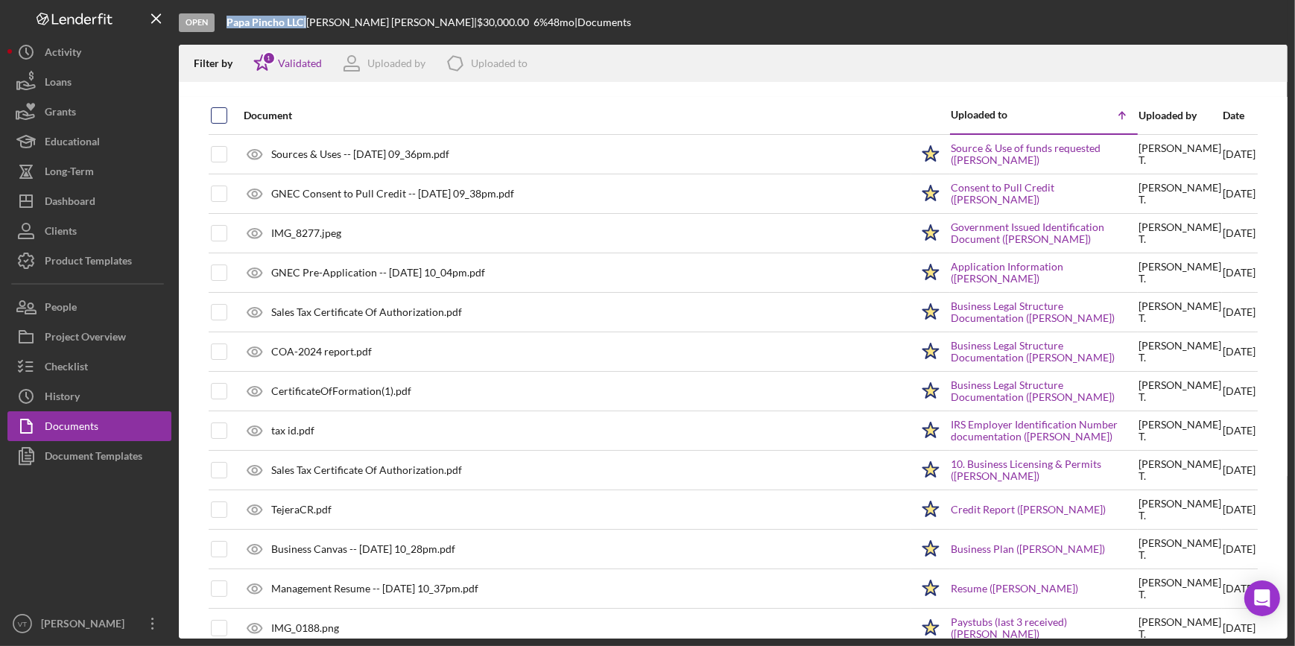
checkbox input "true"
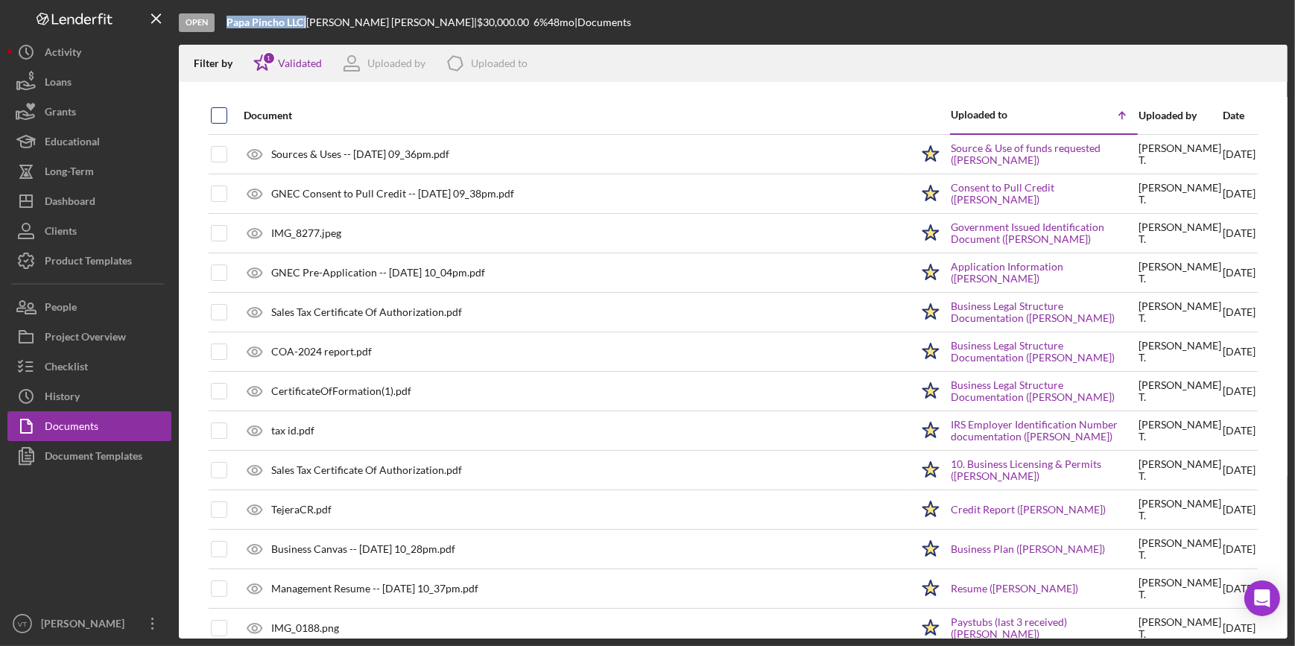
checkbox input "true"
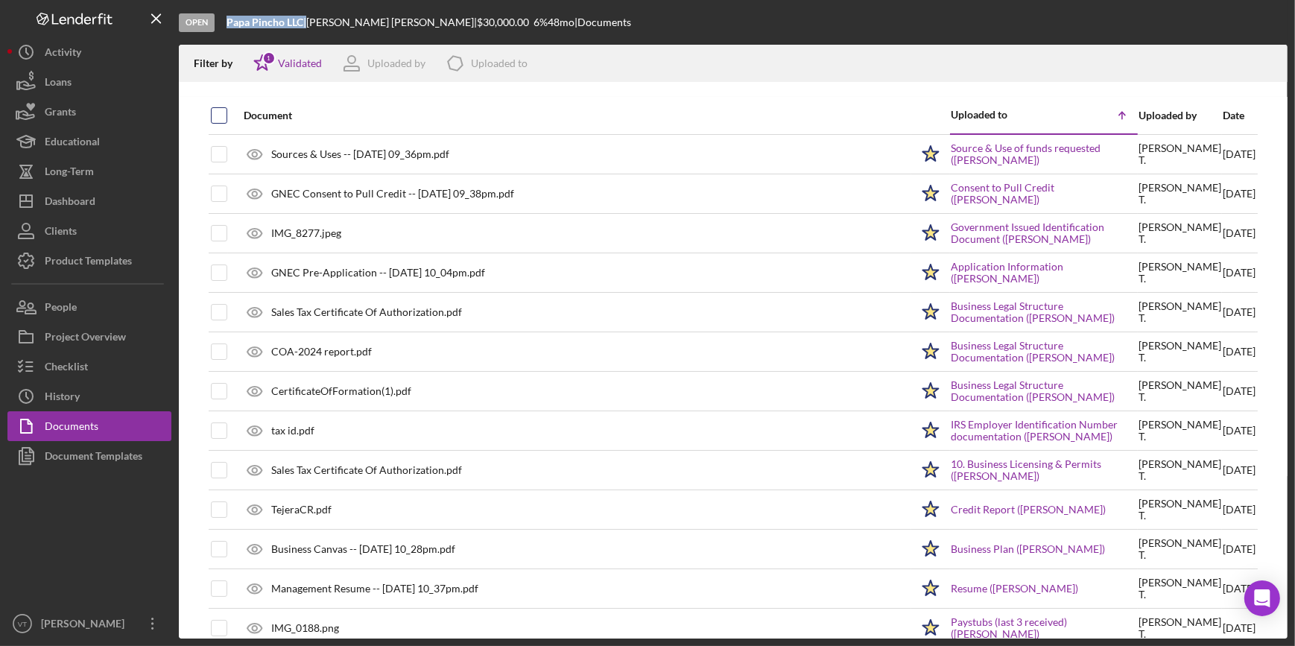
checkbox input "true"
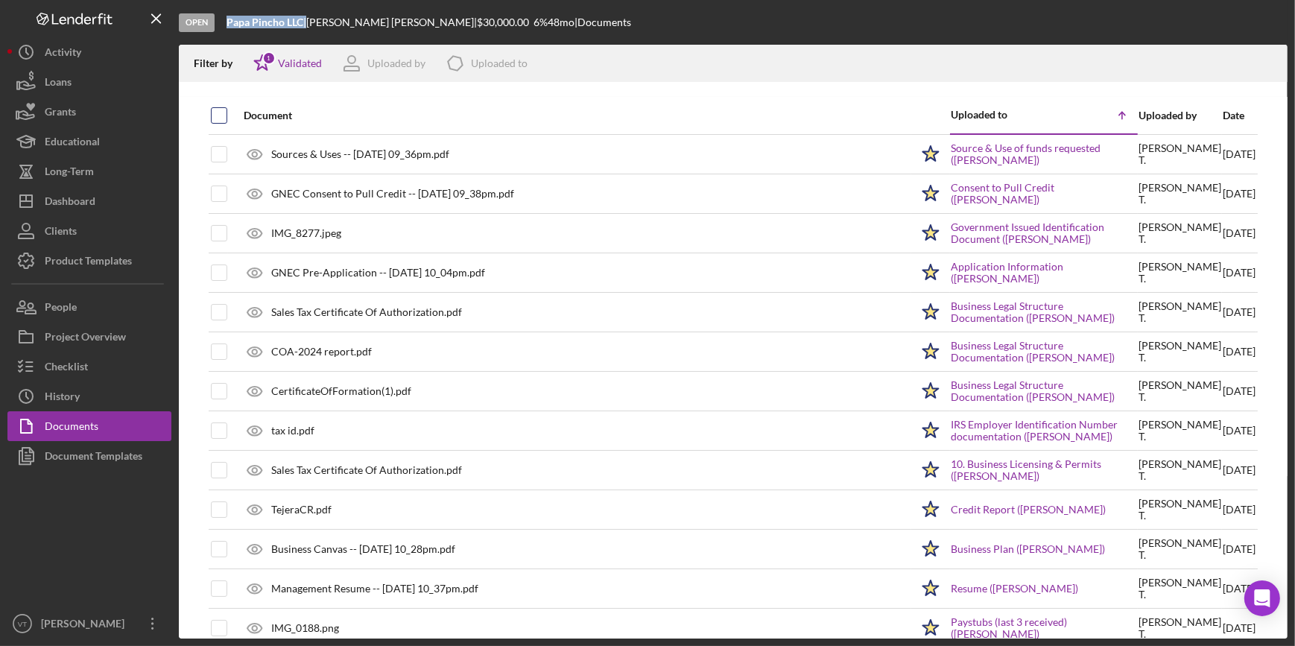
checkbox input "true"
click at [1269, 58] on icon "Icon/Download" at bounding box center [1270, 64] width 34 height 34
click at [747, 21] on div "Open Papa Pincho LLC | Leonel Tejera | $30,000.00 6 % 48 mo | Documents" at bounding box center [733, 22] width 1109 height 45
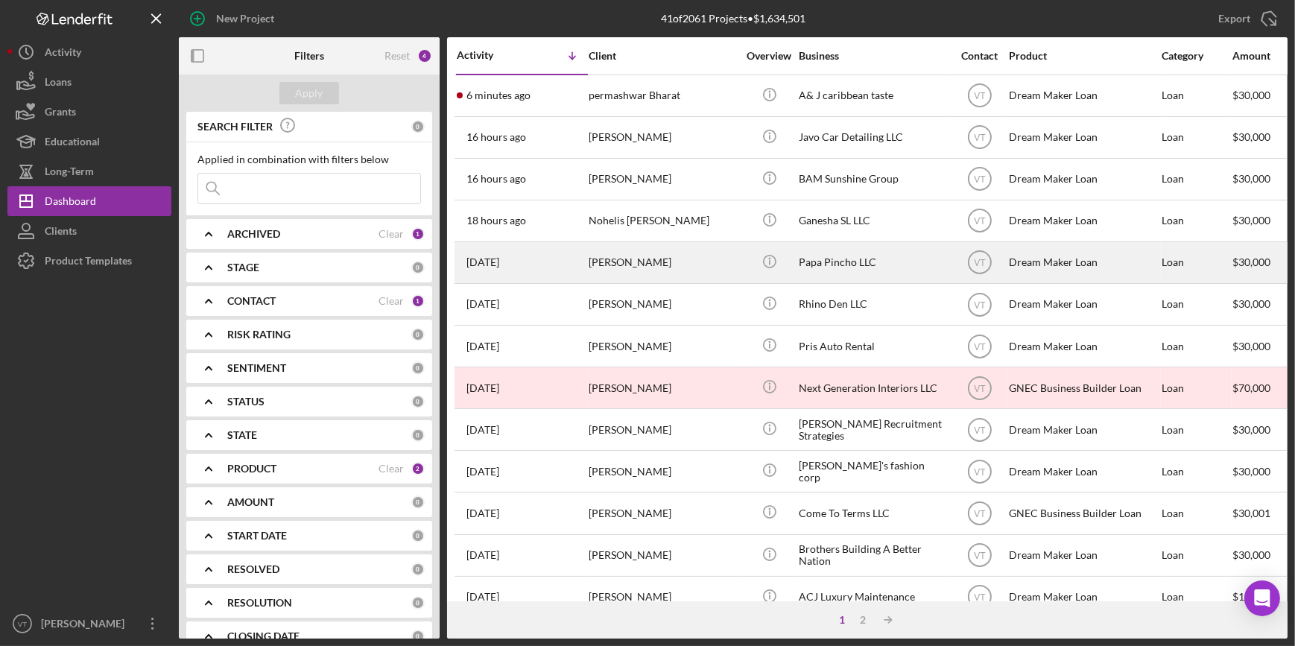
click at [635, 261] on div "[PERSON_NAME]" at bounding box center [663, 262] width 149 height 39
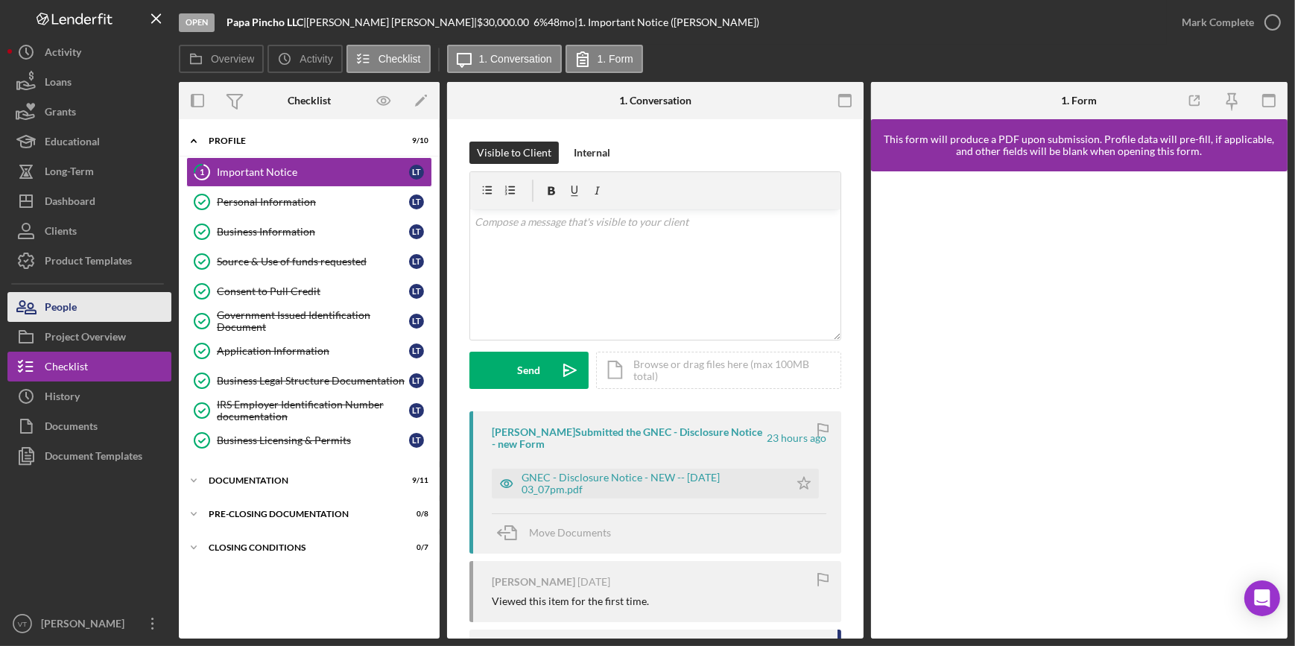
click at [66, 311] on div "People" at bounding box center [61, 309] width 32 height 34
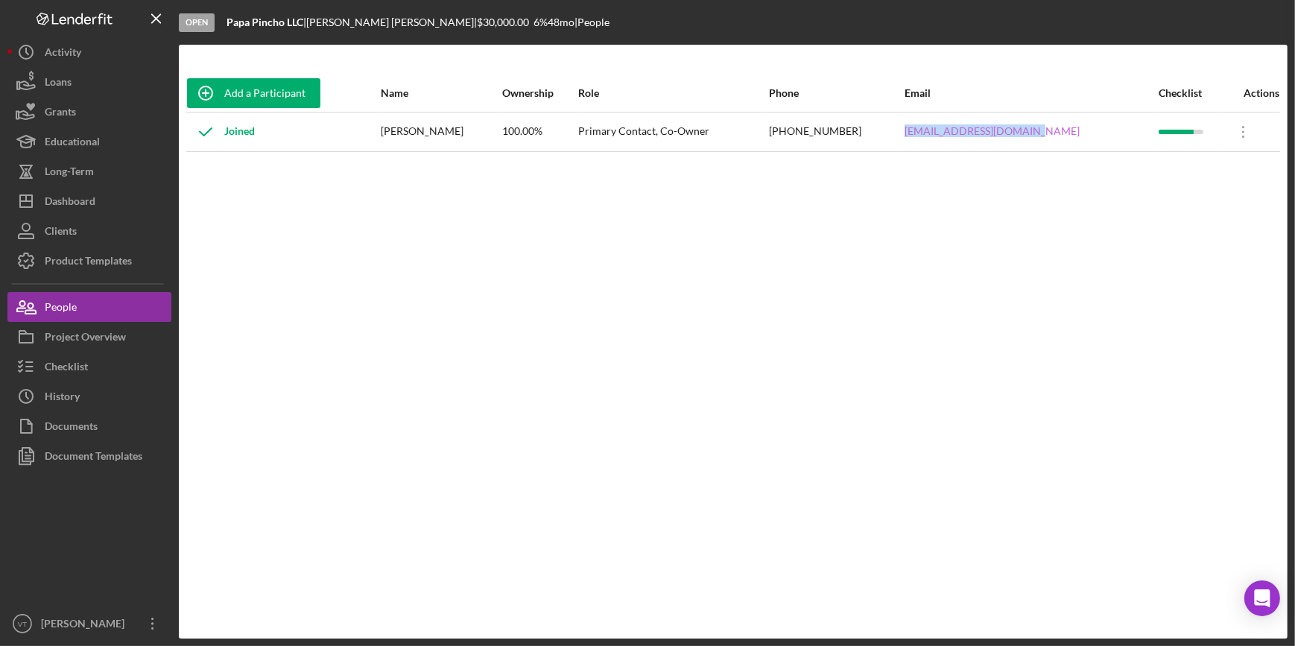
drag, startPoint x: 1062, startPoint y: 130, endPoint x: 939, endPoint y: 130, distance: 122.9
click at [939, 130] on div "papapinchollc@gmail.com" at bounding box center [1031, 131] width 253 height 37
copy link "papapinchollc@gmail.com"
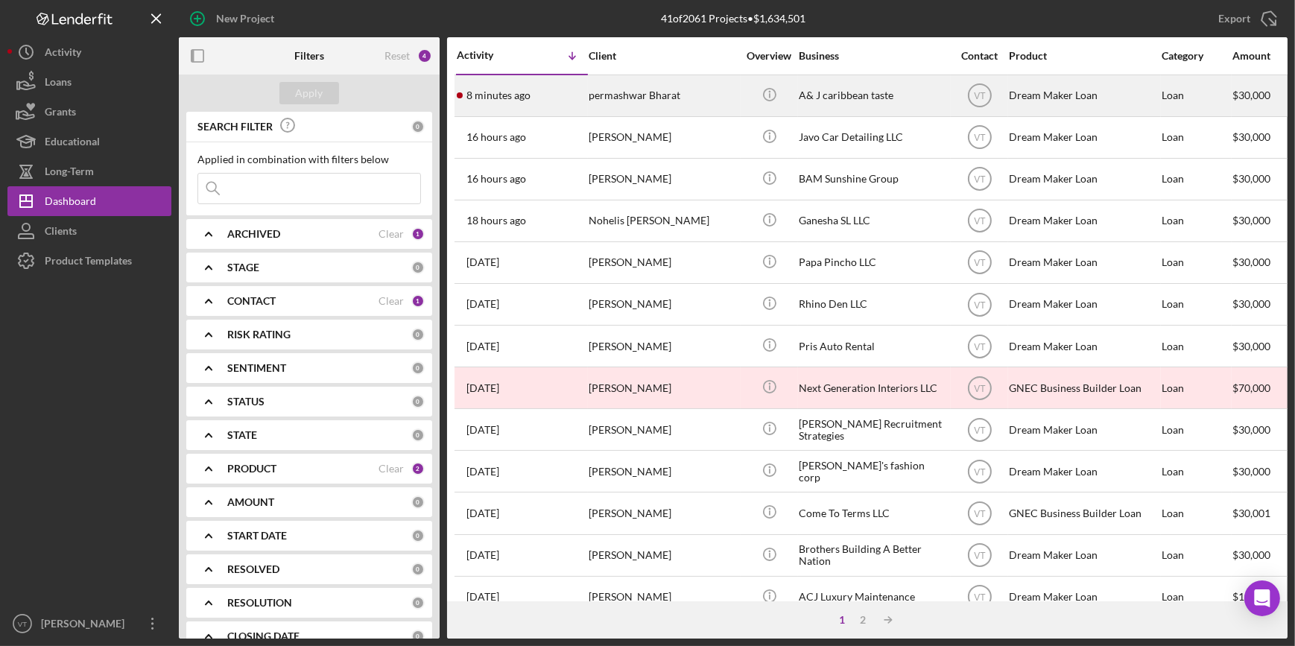
click at [713, 95] on div "permashwar Bharat" at bounding box center [663, 95] width 149 height 39
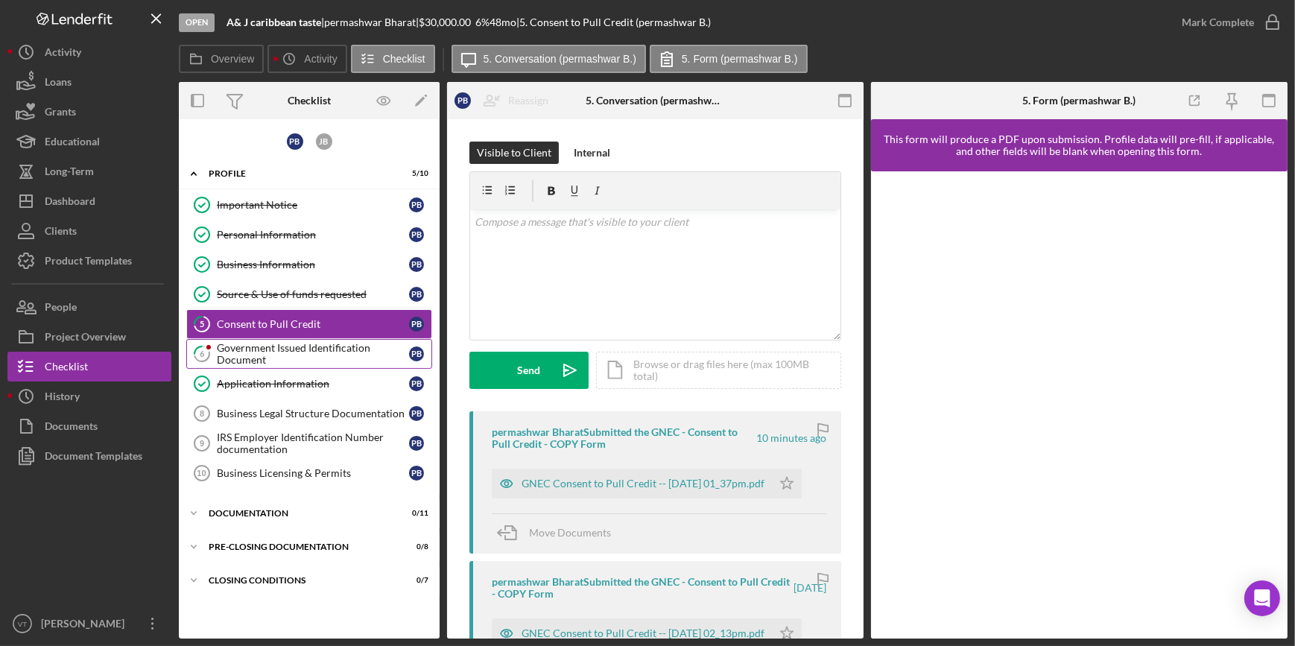
click at [317, 355] on div "Government Issued Identification Document" at bounding box center [313, 354] width 192 height 24
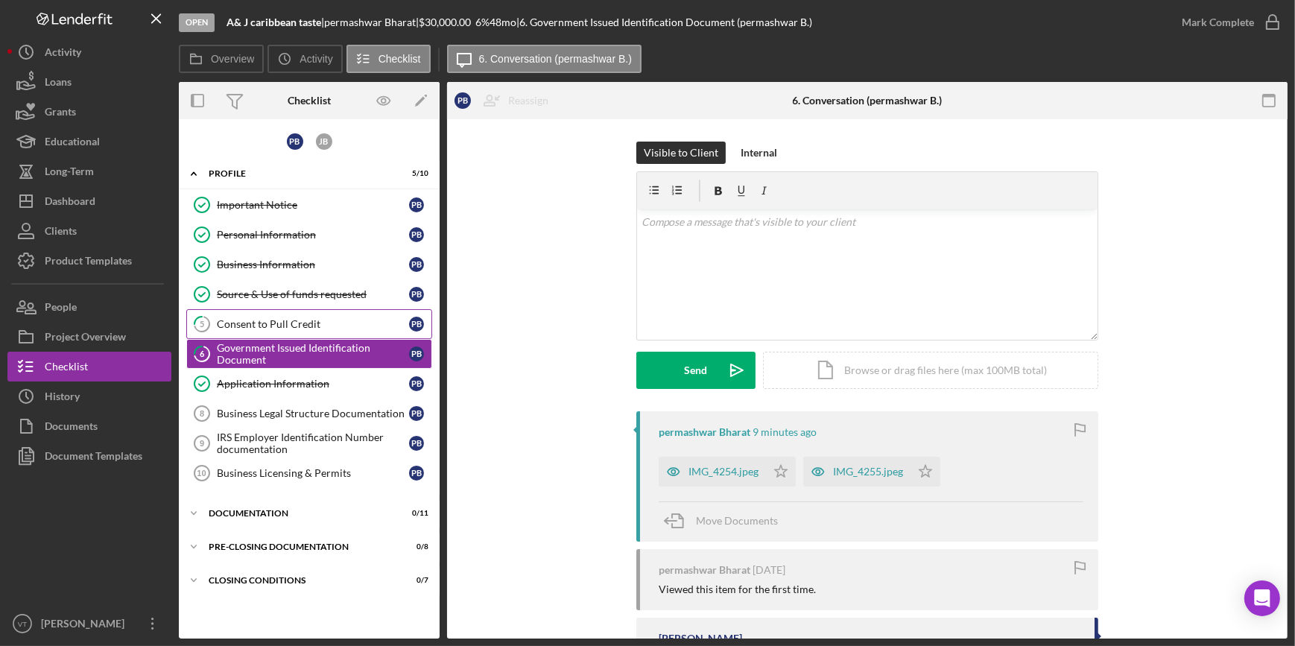
click at [308, 325] on div "Consent to Pull Credit" at bounding box center [313, 324] width 192 height 12
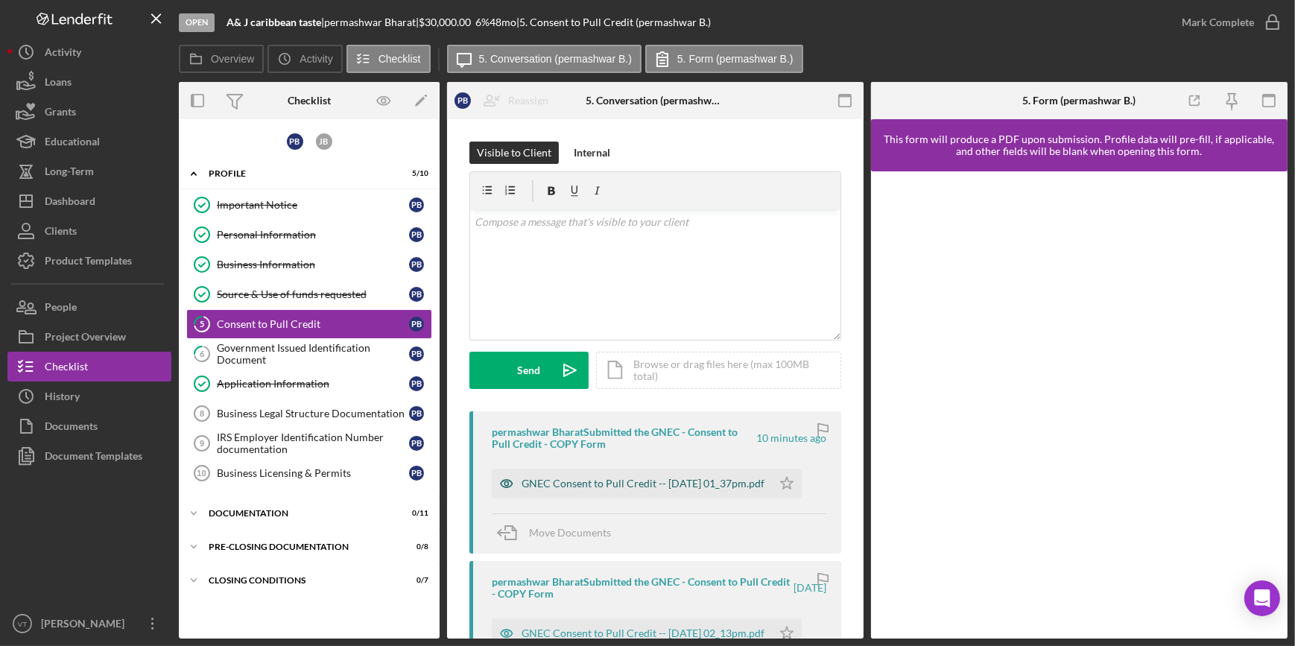
click at [550, 478] on div "GNEC Consent to Pull Credit -- 2025-08-26 01_37pm.pdf" at bounding box center [643, 484] width 243 height 12
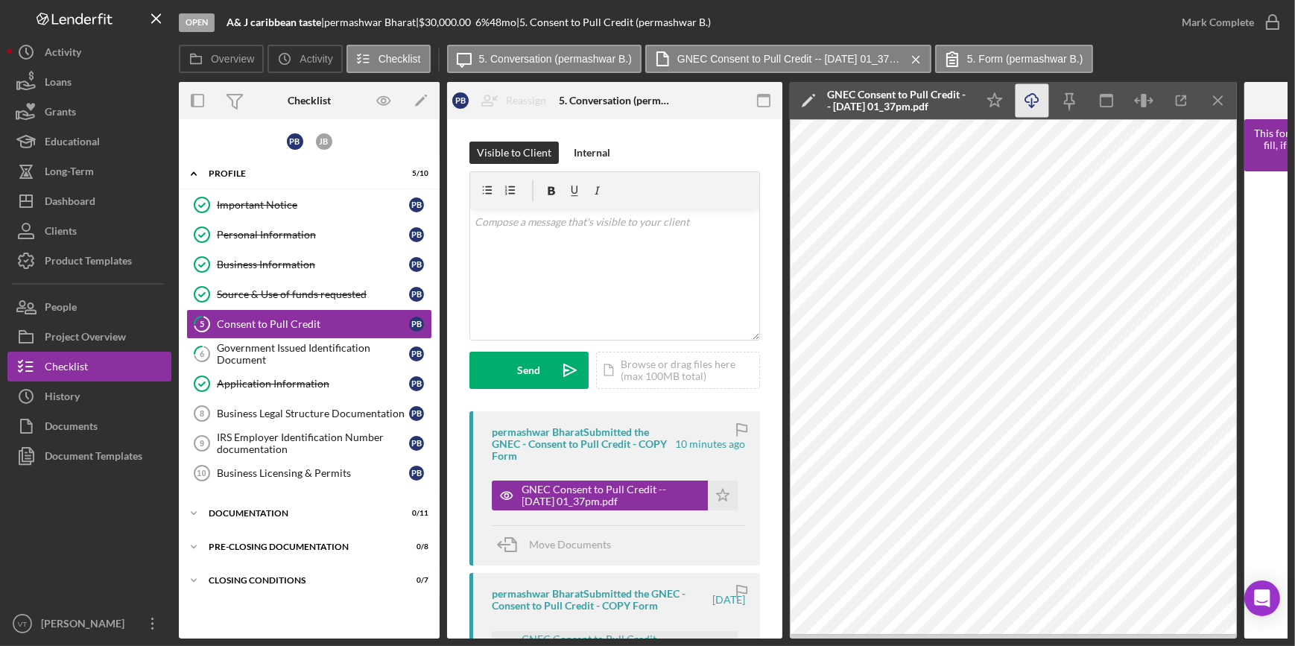
click at [1032, 92] on icon "Icon/Download" at bounding box center [1033, 101] width 34 height 34
click at [327, 355] on div "Government Issued Identification Document" at bounding box center [313, 354] width 192 height 24
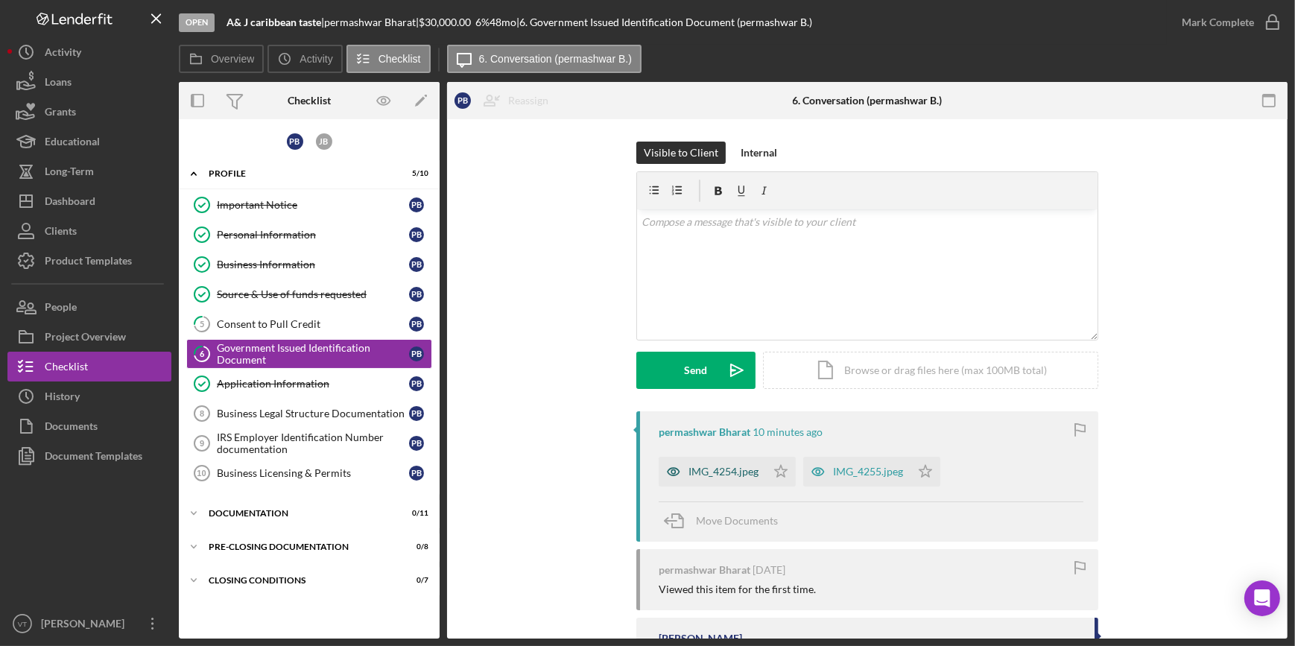
click at [742, 472] on div "IMG_4254.jpeg" at bounding box center [723, 472] width 70 height 12
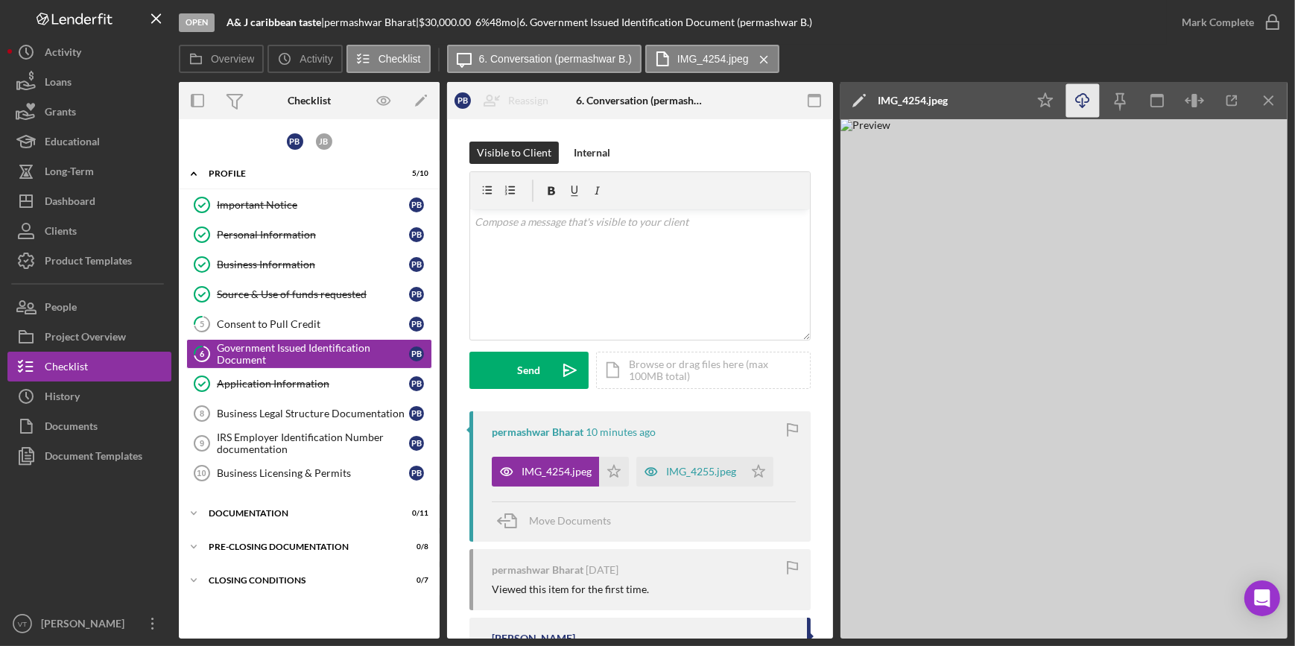
click at [1089, 99] on icon "Icon/Download" at bounding box center [1083, 101] width 34 height 34
click at [912, 55] on div "Overview Icon/History Activity Checklist Icon/Message 6. Conversation (permashw…" at bounding box center [733, 60] width 1109 height 30
click at [1209, 20] on div "Mark Complete" at bounding box center [1218, 22] width 72 height 30
click at [614, 471] on icon "Icon/Star" at bounding box center [614, 472] width 30 height 30
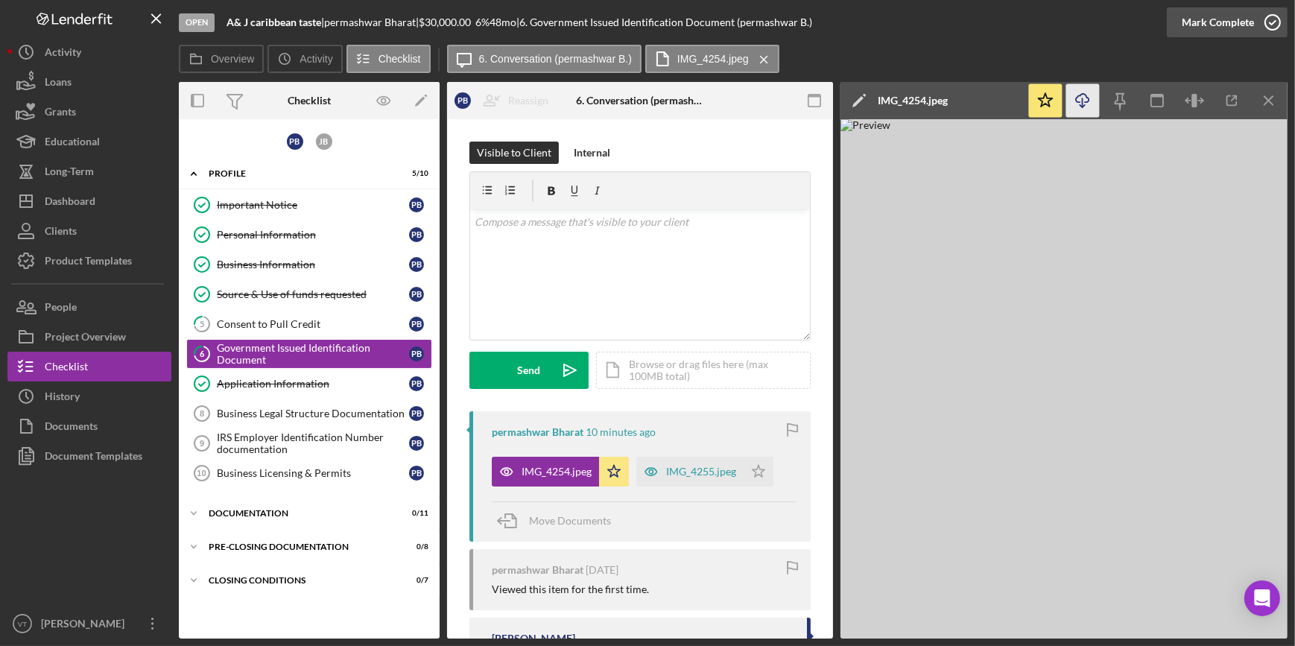
click at [1231, 24] on div "Mark Complete" at bounding box center [1218, 22] width 72 height 30
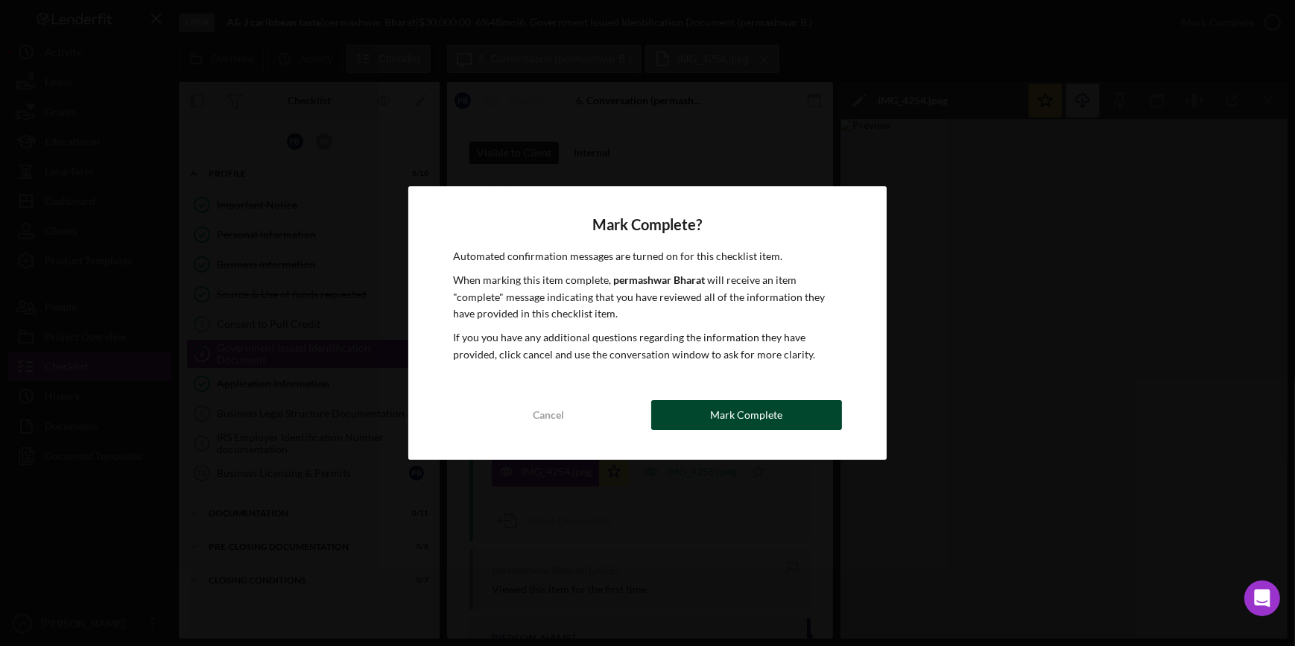
click at [728, 422] on div "Mark Complete" at bounding box center [746, 415] width 72 height 30
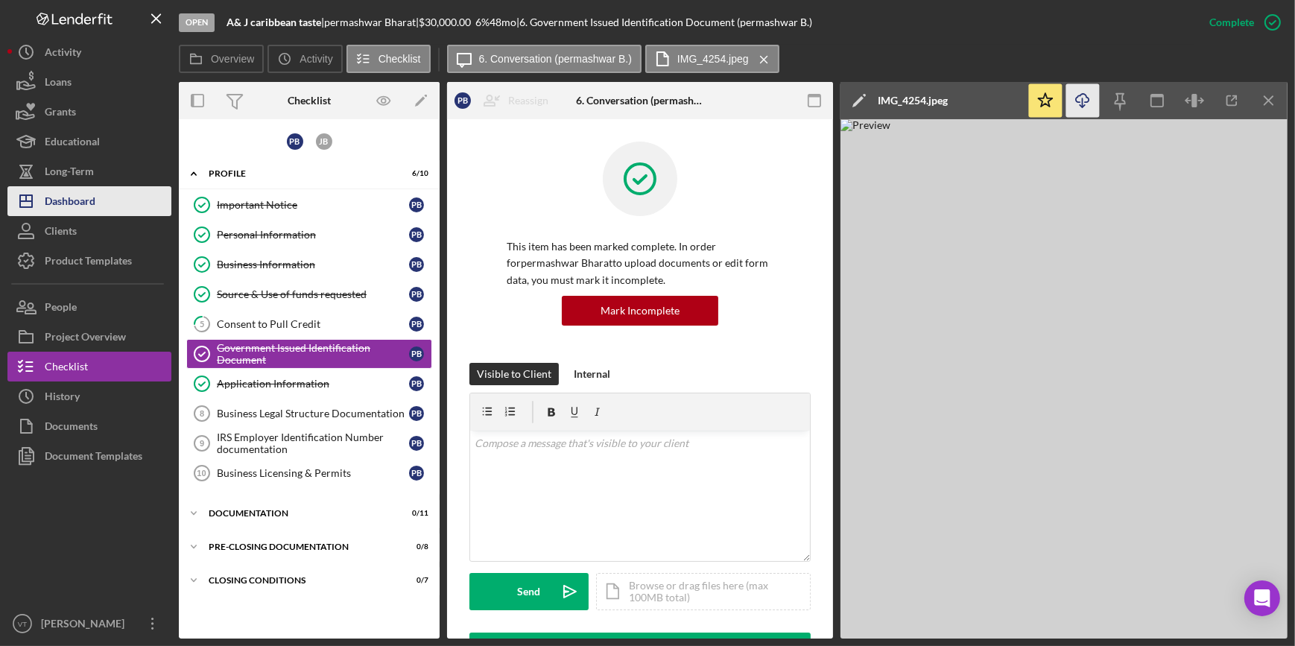
click at [112, 213] on button "Icon/Dashboard Dashboard" at bounding box center [89, 201] width 164 height 30
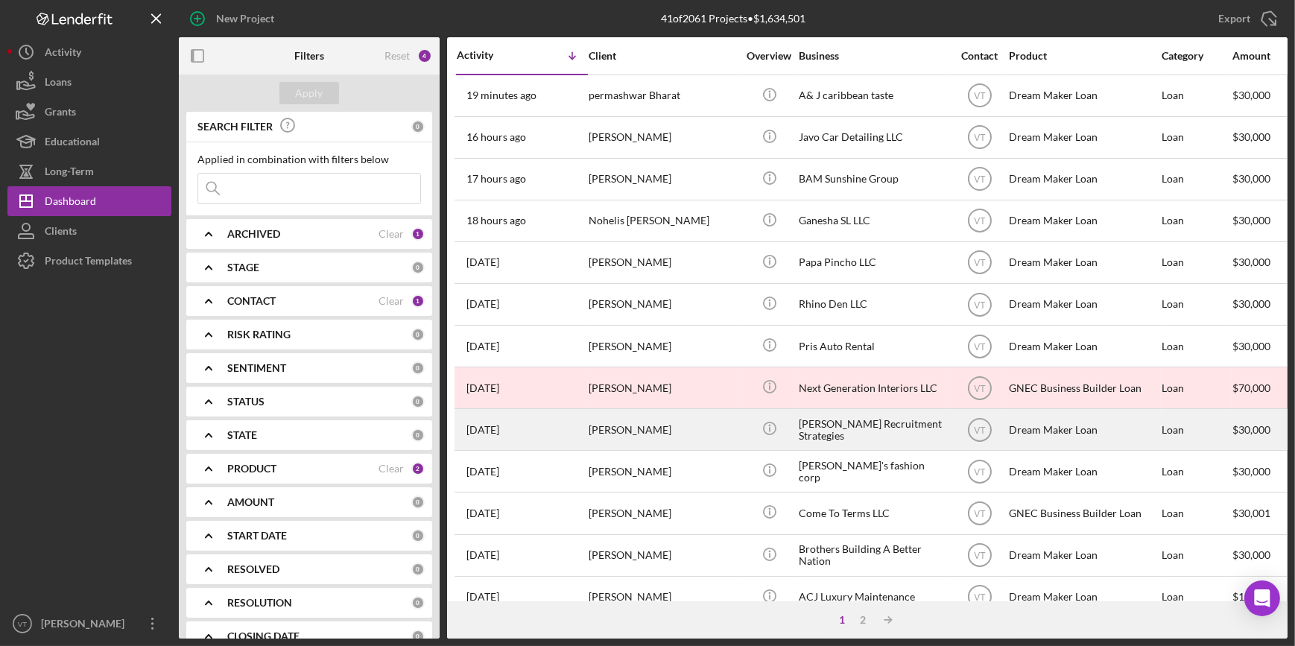
click at [607, 424] on div "[PERSON_NAME]" at bounding box center [663, 429] width 149 height 39
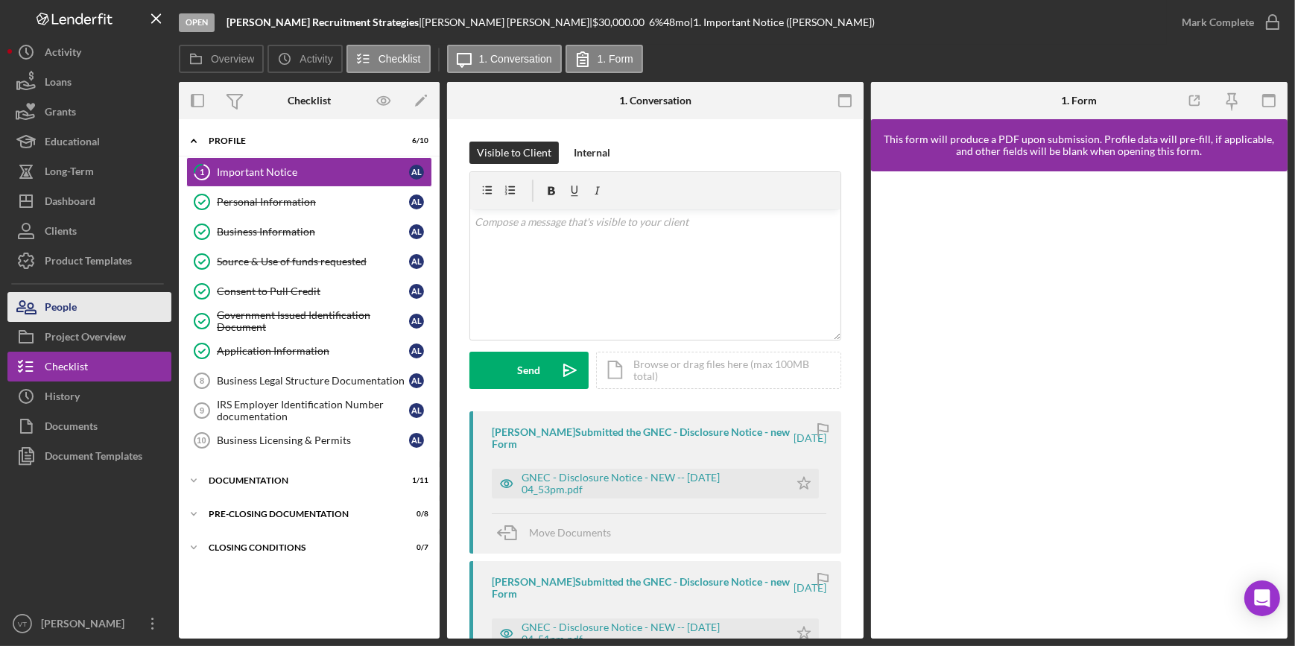
click at [103, 303] on button "People" at bounding box center [89, 307] width 164 height 30
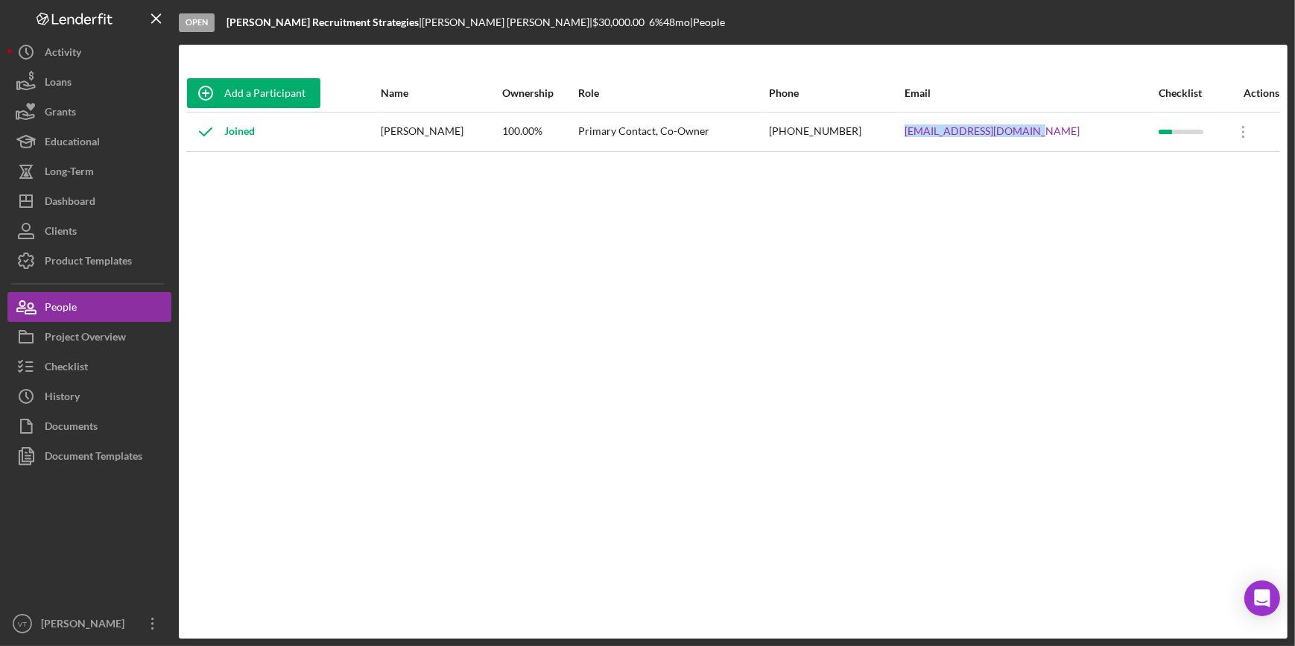
drag, startPoint x: 1078, startPoint y: 127, endPoint x: 928, endPoint y: 145, distance: 150.9
click at [928, 145] on tr "Joined [PERSON_NAME] 100.00% Primary Contact, Co-Owner [PHONE_NUMBER] [EMAIL_AD…" at bounding box center [733, 131] width 1094 height 39
copy tr "[EMAIL_ADDRESS][DOMAIN_NAME]"
drag, startPoint x: 355, startPoint y: 22, endPoint x: 227, endPoint y: 37, distance: 129.1
click at [227, 37] on div "Open [PERSON_NAME] Recruitment Strategies | [PERSON_NAME] | $30,000.00 6 % 48 m…" at bounding box center [733, 22] width 1109 height 45
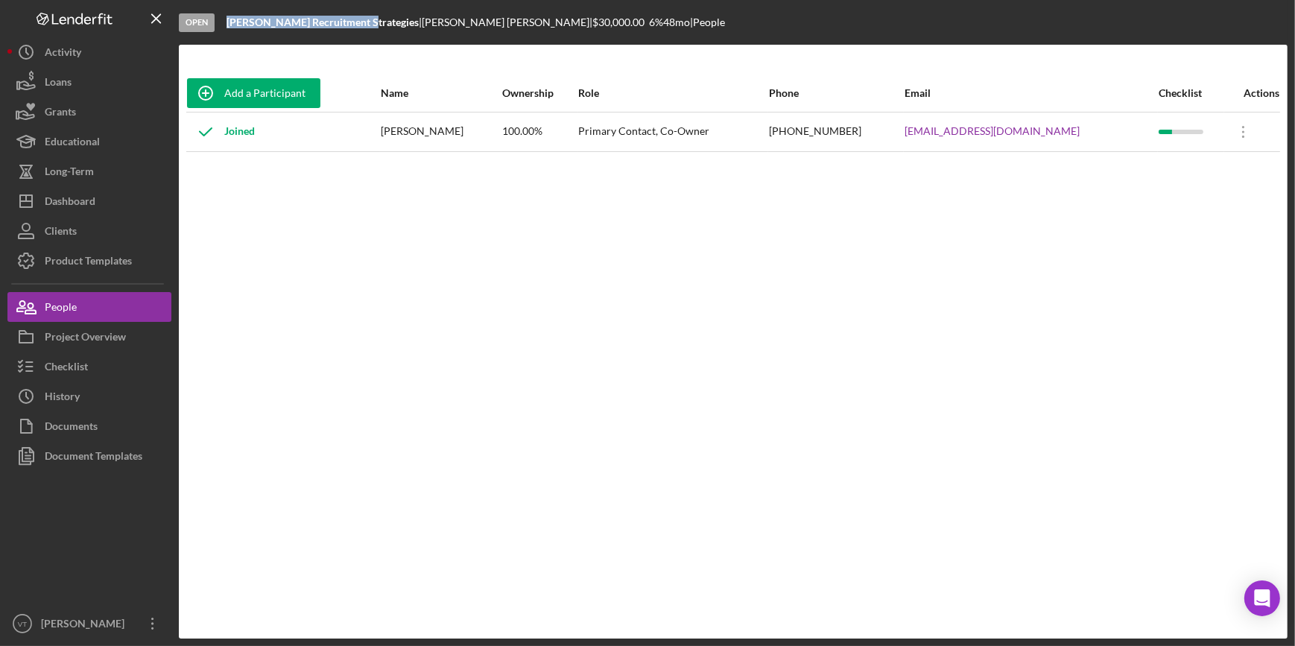
copy b "[PERSON_NAME] Recruitment Strategies"
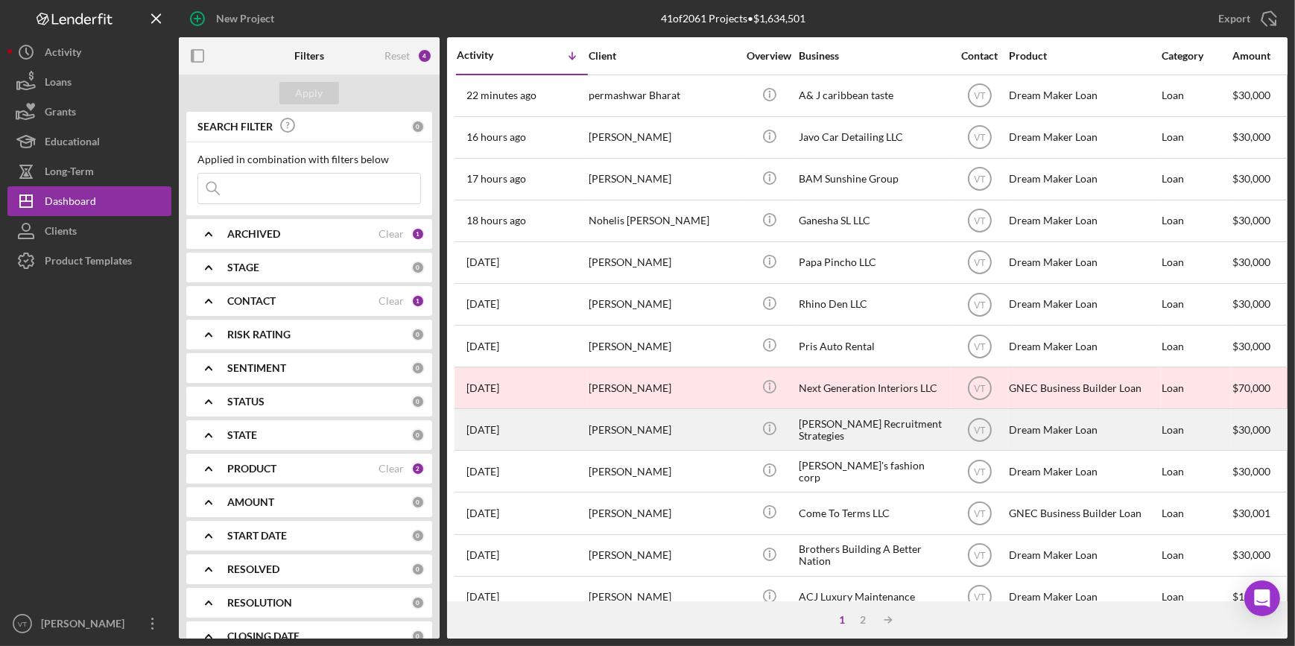
click at [604, 433] on div "[PERSON_NAME]" at bounding box center [663, 429] width 149 height 39
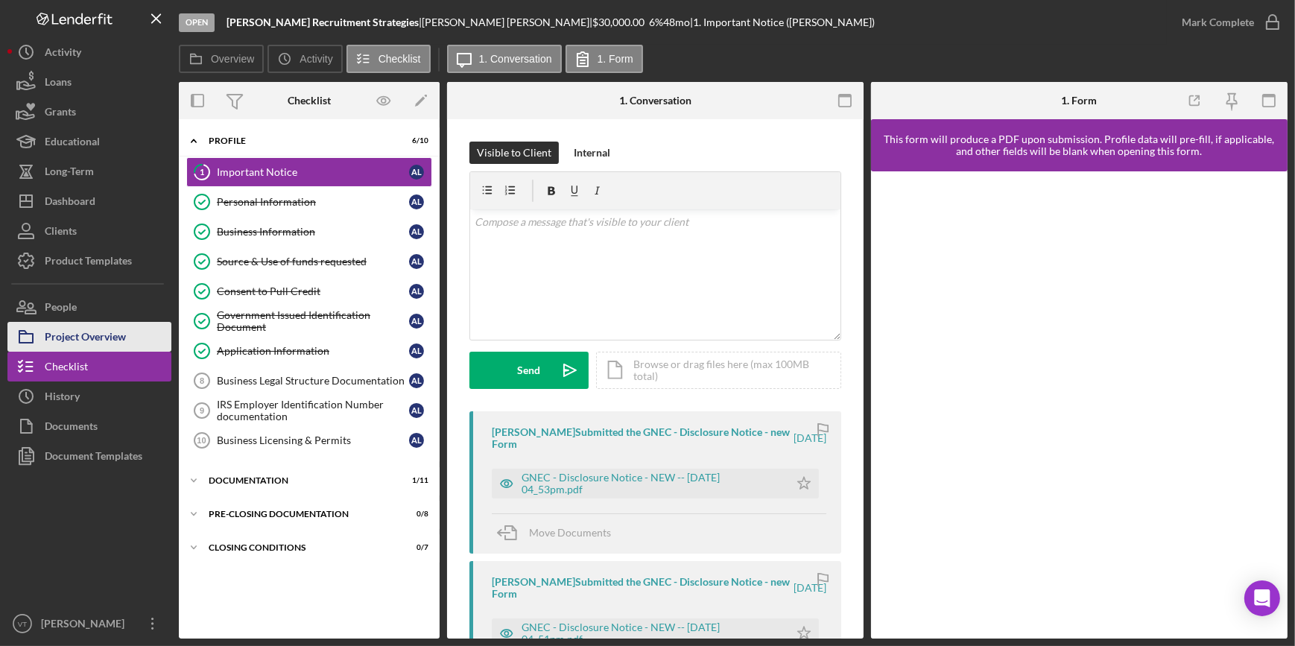
click at [131, 337] on button "Project Overview" at bounding box center [89, 337] width 164 height 30
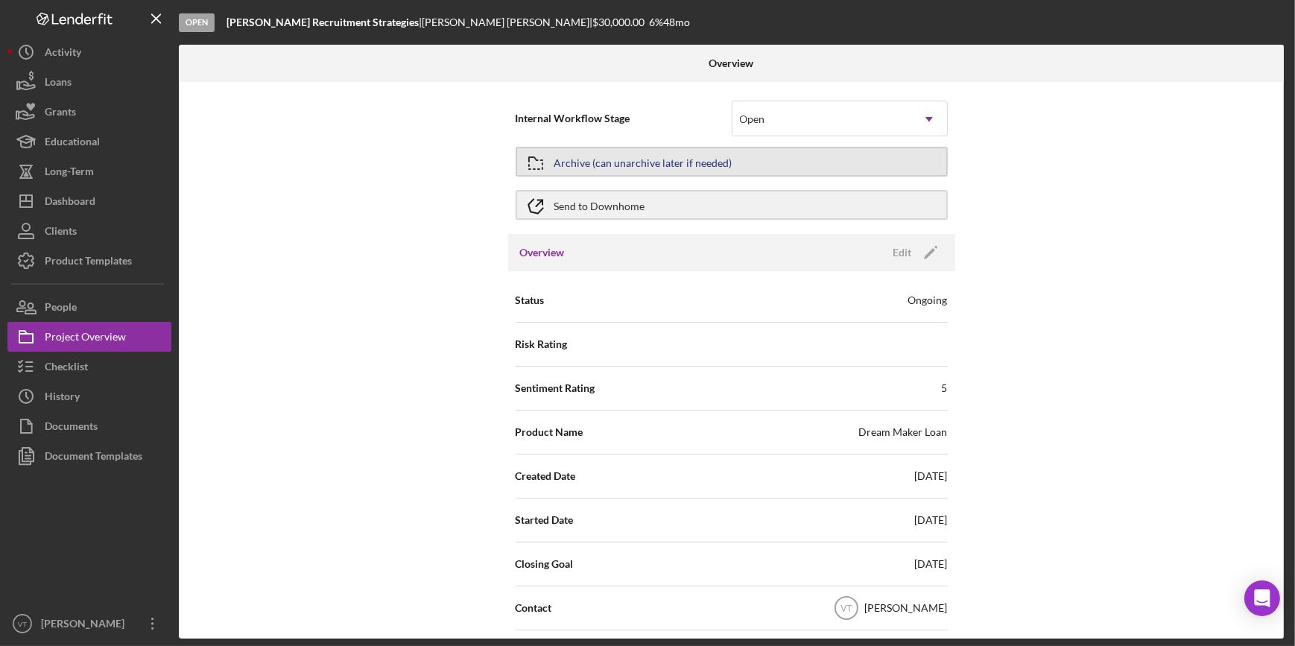
click at [838, 166] on button "Archive (can unarchive later if needed)" at bounding box center [732, 162] width 432 height 30
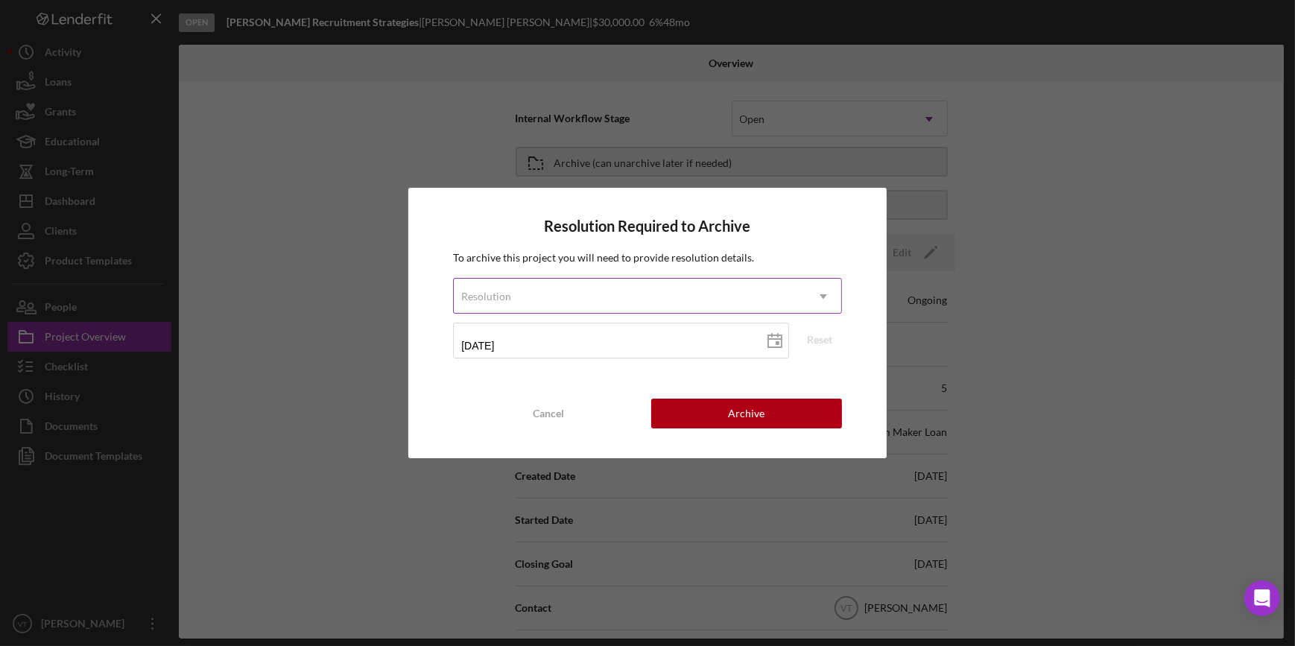
click at [735, 294] on div "Resolution" at bounding box center [629, 296] width 351 height 34
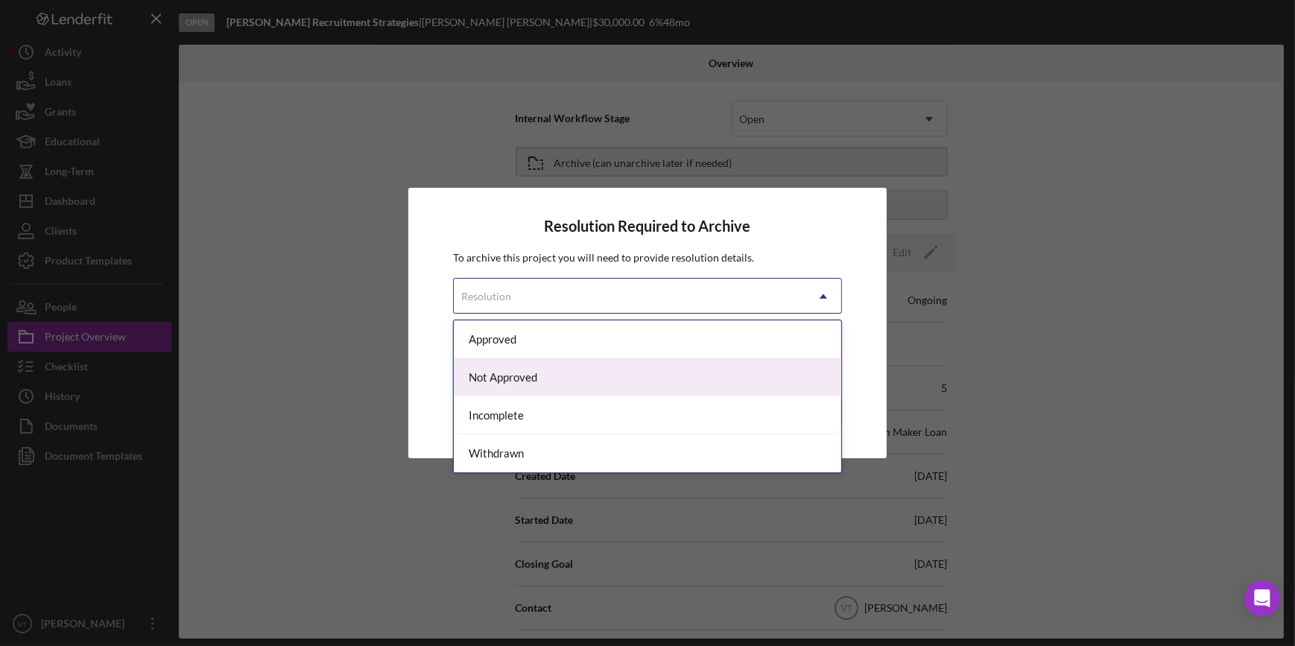
click at [658, 370] on div "Not Approved" at bounding box center [647, 377] width 387 height 38
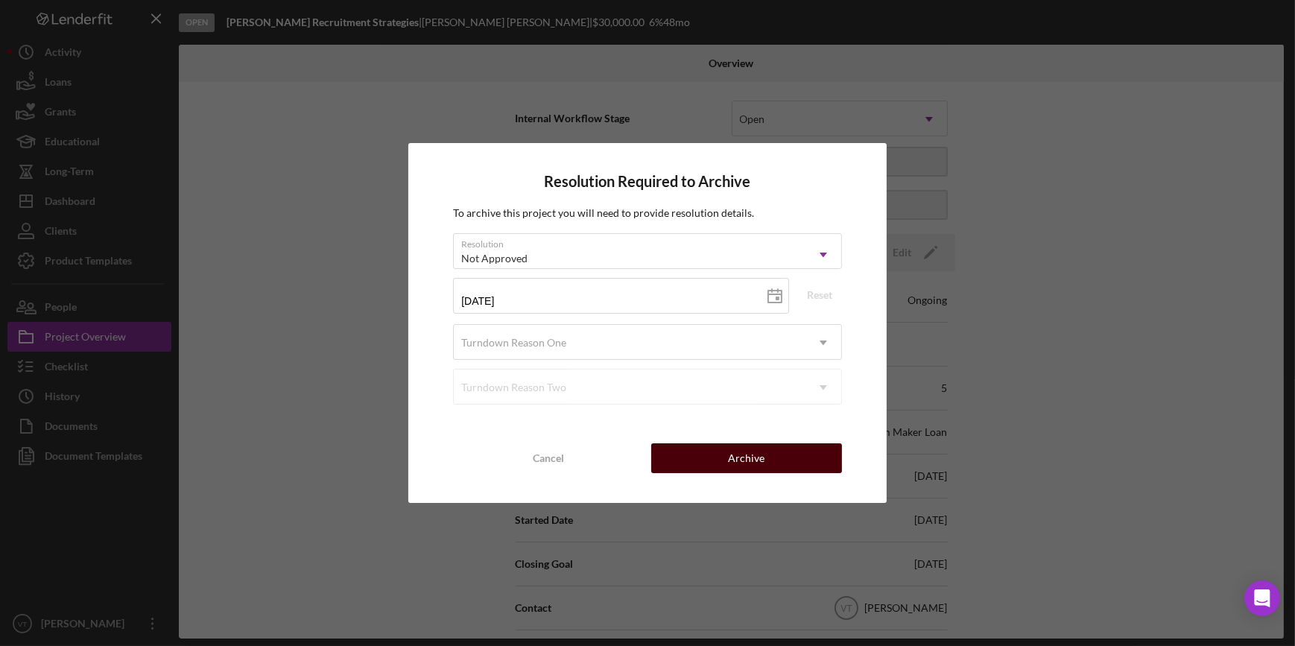
click at [728, 456] on button "Archive" at bounding box center [746, 458] width 191 height 30
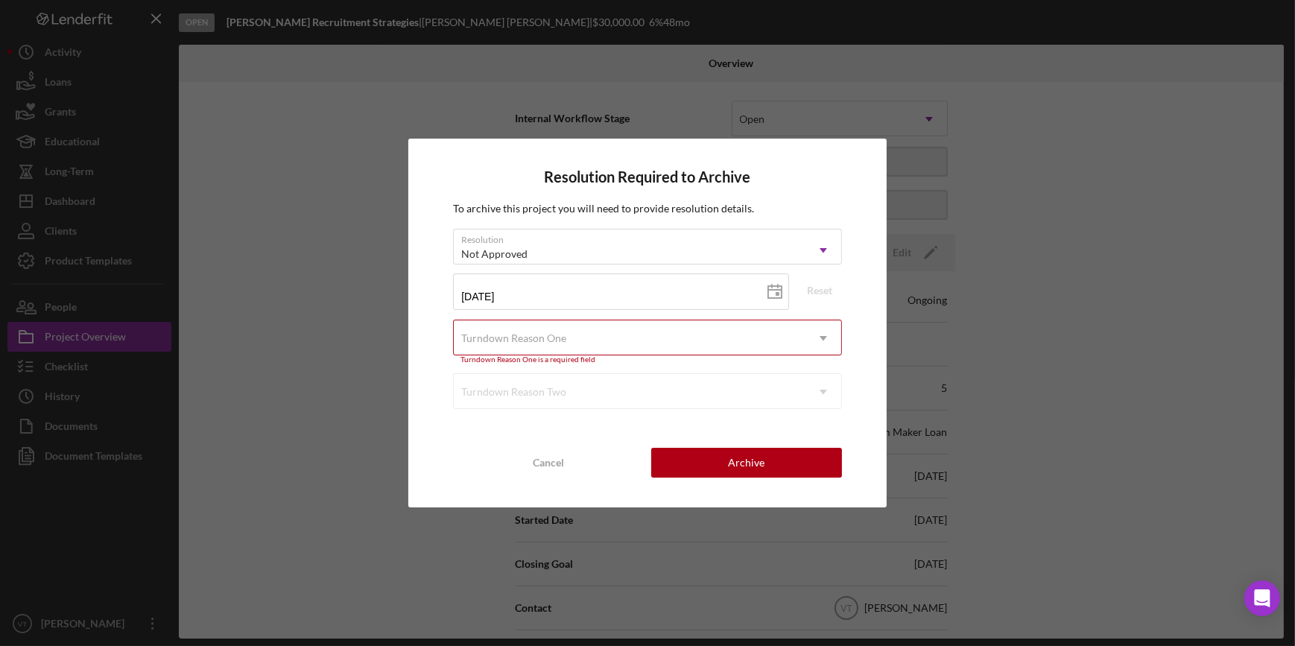
click at [791, 342] on div "Turndown Reason One" at bounding box center [629, 338] width 351 height 34
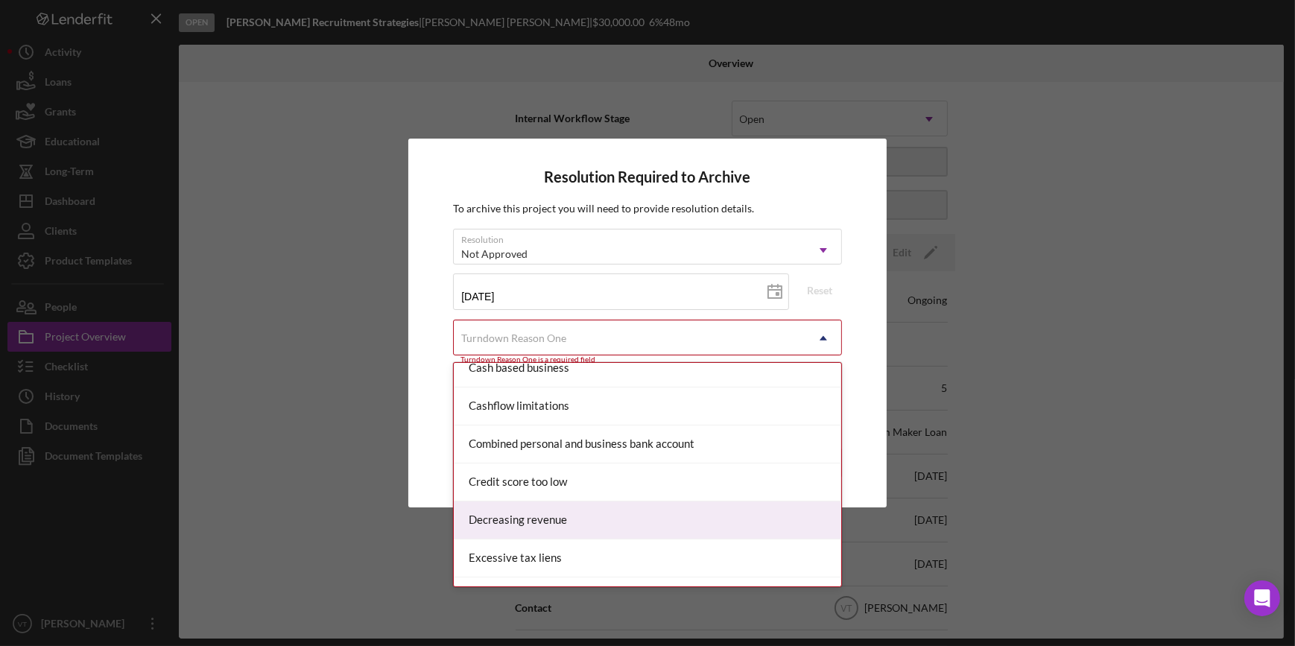
scroll to position [145, 0]
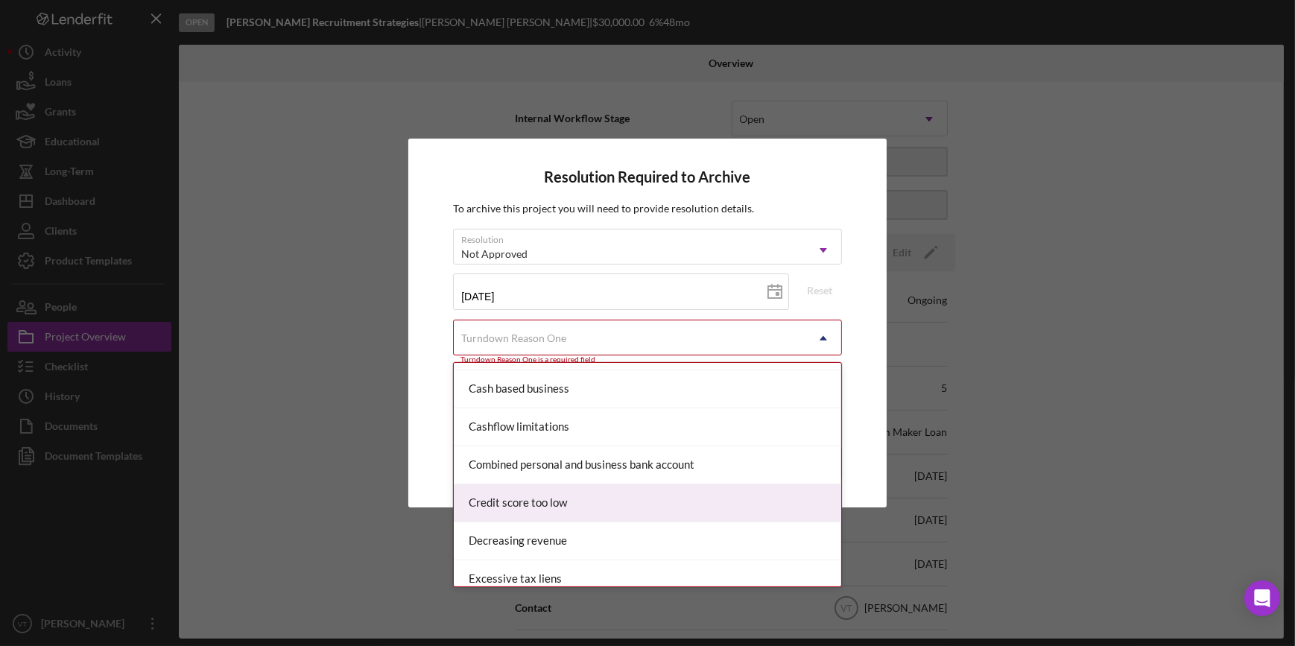
click at [498, 495] on div "Credit score too low" at bounding box center [647, 503] width 387 height 38
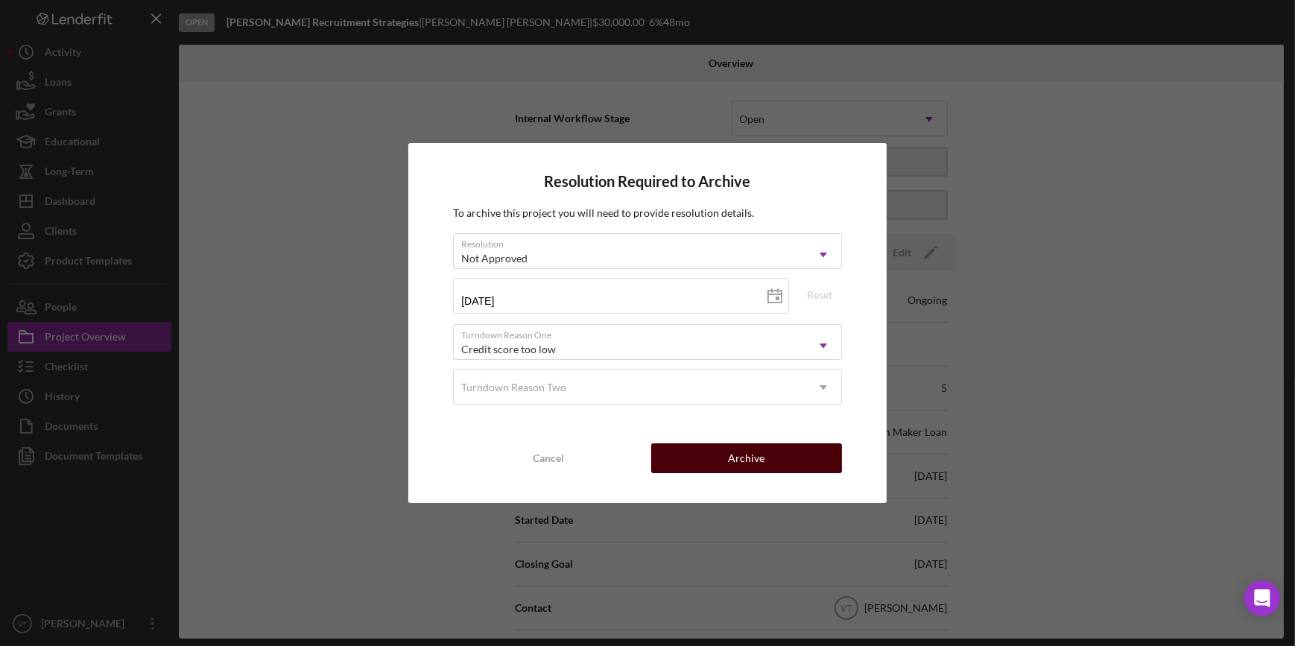
click at [698, 455] on button "Archive" at bounding box center [746, 458] width 191 height 30
